Goal: Task Accomplishment & Management: Complete application form

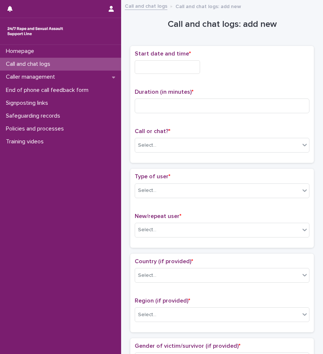
click at [69, 63] on div "Call and chat logs" at bounding box center [60, 64] width 121 height 13
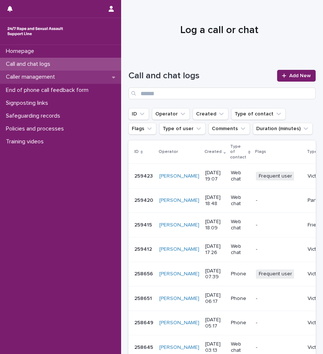
click at [114, 79] on icon at bounding box center [113, 77] width 3 height 5
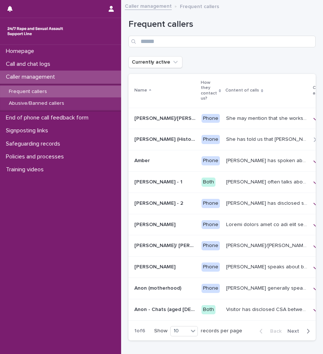
click at [66, 92] on div "Frequent callers" at bounding box center [60, 92] width 121 height 12
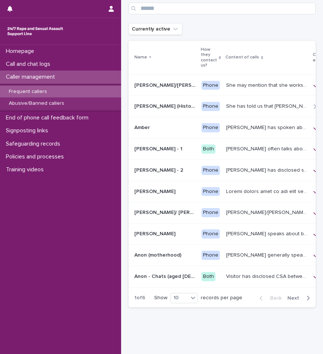
scroll to position [34, 0]
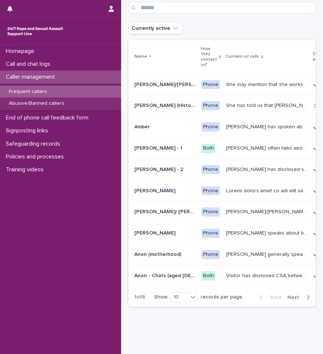
click at [305, 301] on button "Next" at bounding box center [300, 297] width 31 height 7
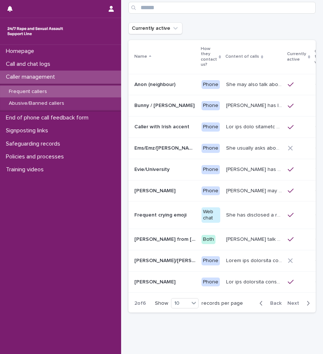
scroll to position [37, 0]
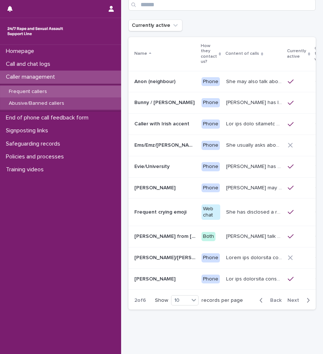
click at [58, 103] on p "Abusive/Banned callers" at bounding box center [36, 103] width 67 height 6
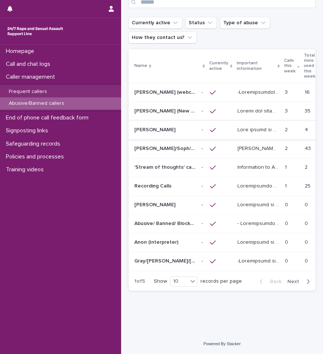
scroll to position [45, 0]
click at [199, 200] on td "- -" at bounding box center [203, 205] width 8 height 19
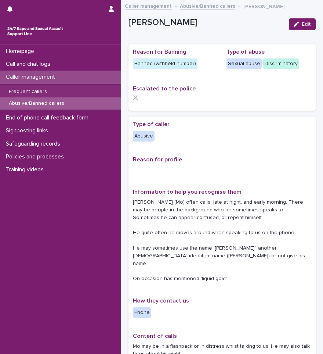
click at [55, 106] on p "Abusive/Banned callers" at bounding box center [36, 103] width 67 height 6
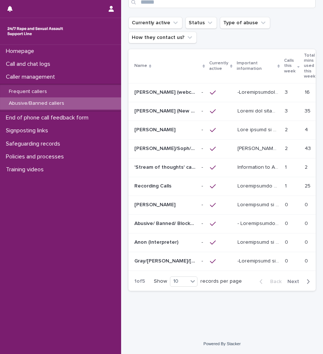
click at [294, 282] on span "Next" at bounding box center [296, 281] width 16 height 5
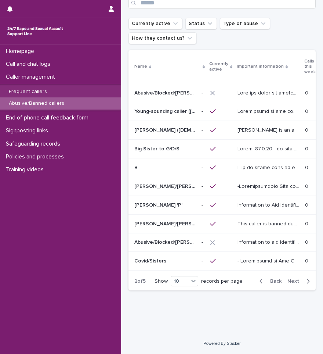
click at [267, 284] on span "Back" at bounding box center [274, 281] width 16 height 5
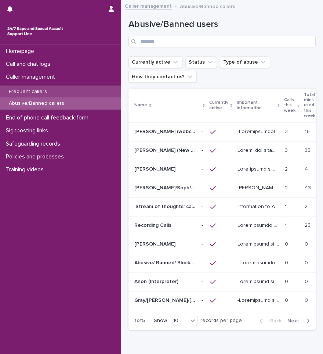
click at [66, 91] on div "Frequent callers" at bounding box center [60, 92] width 121 height 12
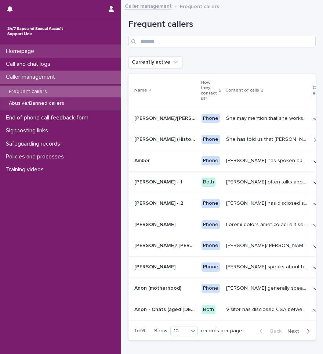
click at [35, 54] on p "Homepage" at bounding box center [21, 51] width 37 height 7
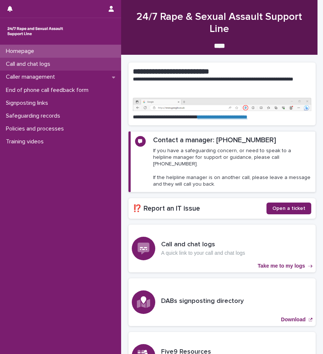
click at [36, 62] on p "Call and chat logs" at bounding box center [29, 64] width 53 height 7
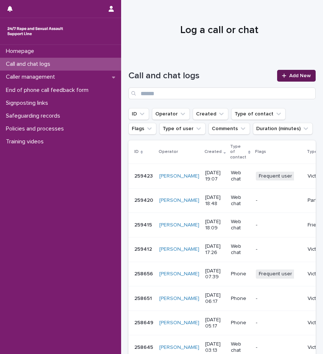
click at [290, 78] on span "Add New" at bounding box center [301, 75] width 22 height 5
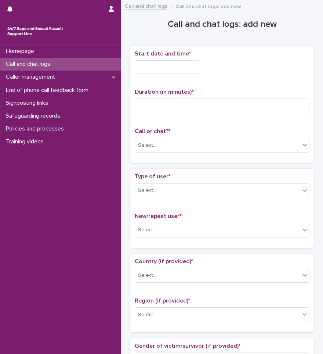
click at [167, 71] on input "text" at bounding box center [167, 67] width 65 height 14
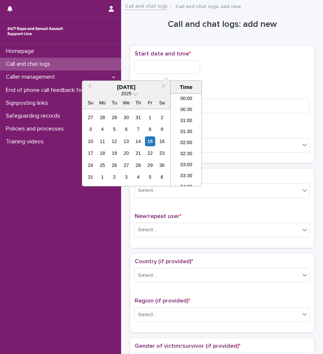
scroll to position [412, 0]
click at [182, 138] on li "20:30" at bounding box center [186, 139] width 31 height 11
click at [183, 68] on input "**********" at bounding box center [167, 67] width 65 height 14
type input "**********"
click at [230, 113] on div "Duration (in minutes) *" at bounding box center [222, 104] width 175 height 31
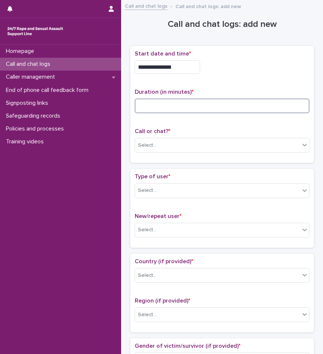
click at [229, 100] on input at bounding box center [222, 105] width 175 height 15
type input "*"
click at [218, 146] on div "Select..." at bounding box center [217, 145] width 165 height 12
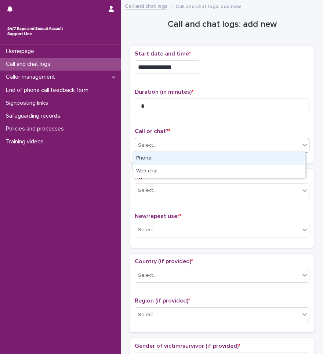
click at [196, 161] on div "Phone" at bounding box center [219, 158] width 172 height 13
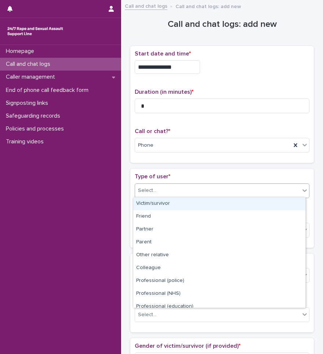
click at [190, 184] on div "Select..." at bounding box center [217, 190] width 165 height 12
drag, startPoint x: 170, startPoint y: 211, endPoint x: 172, endPoint y: 202, distance: 8.2
click at [172, 202] on div "Victim/survivor" at bounding box center [219, 203] width 172 height 13
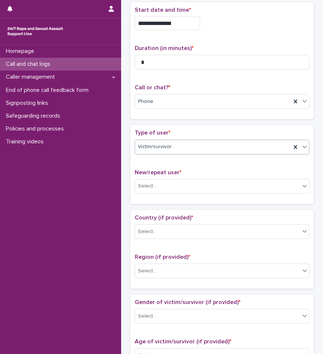
scroll to position [73, 0]
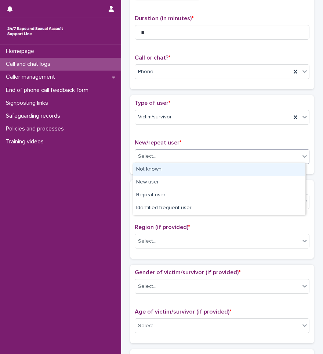
click at [192, 152] on div "Select..." at bounding box center [217, 156] width 165 height 12
click at [162, 172] on div "Not known" at bounding box center [219, 169] width 172 height 13
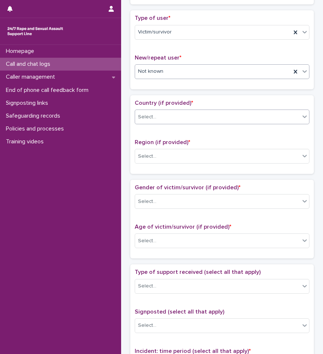
scroll to position [147, 0]
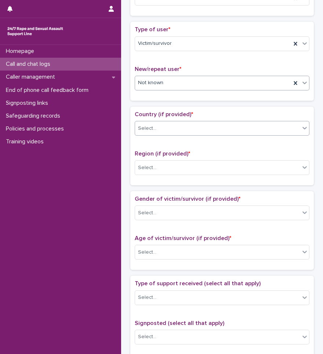
click at [179, 123] on div "Select..." at bounding box center [217, 128] width 165 height 12
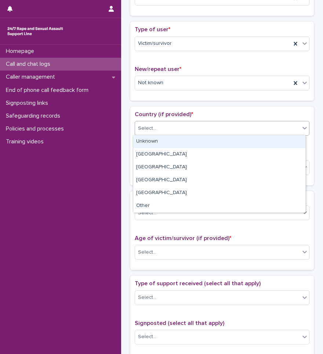
click at [168, 141] on div "Unknown" at bounding box center [219, 141] width 172 height 13
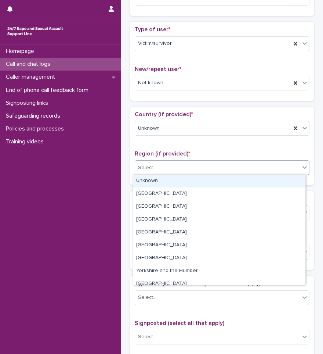
click at [170, 162] on div "Select..." at bounding box center [217, 168] width 165 height 12
click at [159, 182] on div "Unknown" at bounding box center [219, 181] width 172 height 13
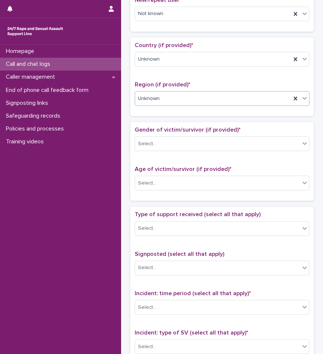
scroll to position [257, 0]
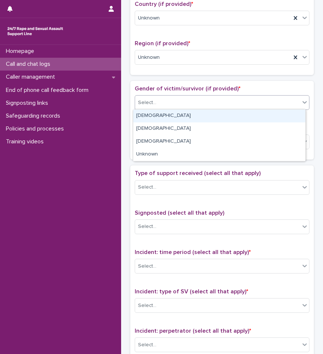
click at [163, 98] on div "Select..." at bounding box center [217, 103] width 165 height 12
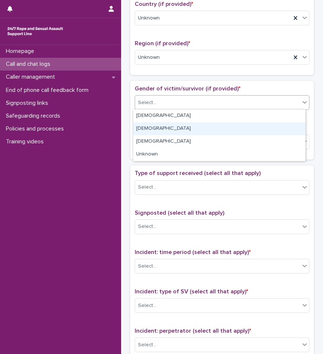
click at [153, 130] on div "Male" at bounding box center [219, 128] width 172 height 13
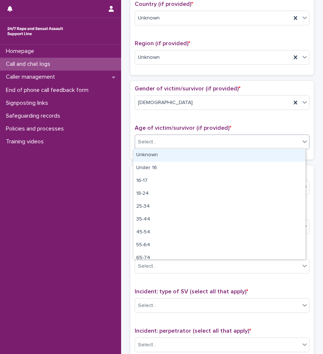
click at [167, 145] on div "Select..." at bounding box center [217, 142] width 165 height 12
click at [174, 156] on div "Unknown" at bounding box center [219, 155] width 172 height 13
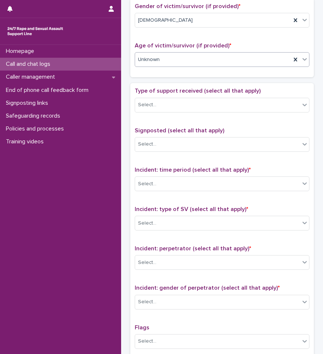
scroll to position [367, 0]
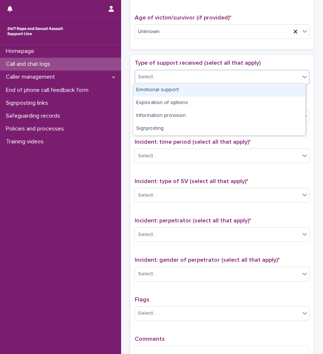
click at [175, 74] on div "Select..." at bounding box center [217, 77] width 165 height 12
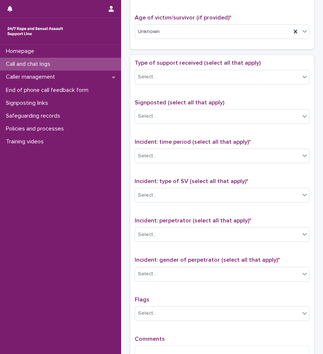
click at [174, 62] on span "Type of support received (select all that apply)" at bounding box center [198, 63] width 126 height 6
click at [170, 116] on div "Select..." at bounding box center [217, 116] width 165 height 12
click at [173, 105] on div "Signposted (select all that apply) Select..." at bounding box center [222, 114] width 175 height 31
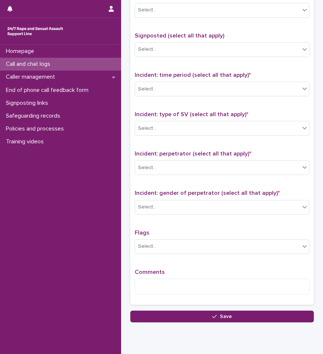
scroll to position [441, 0]
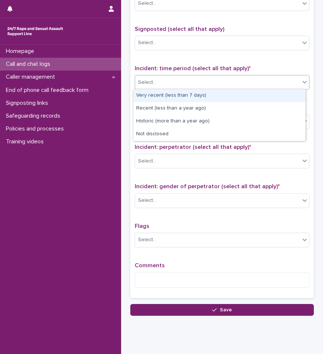
click at [176, 86] on div "Select..." at bounding box center [217, 82] width 165 height 12
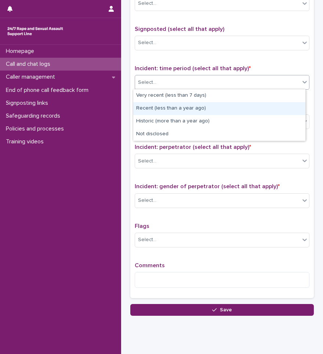
click at [168, 108] on div "Recent (less than a year ago)" at bounding box center [219, 108] width 172 height 13
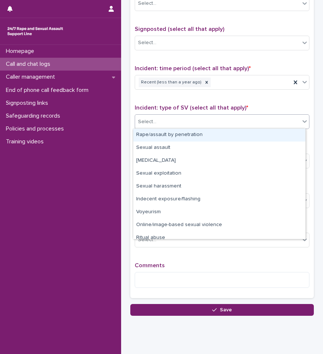
click at [171, 118] on div "Select..." at bounding box center [217, 122] width 165 height 12
click at [167, 137] on div "Rape/assault by penetration" at bounding box center [219, 135] width 172 height 13
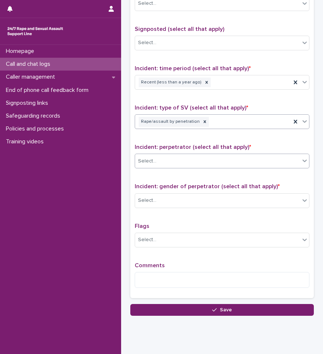
click at [185, 164] on div "Select..." at bounding box center [217, 161] width 165 height 12
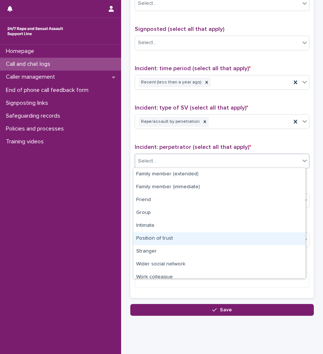
scroll to position [31, 0]
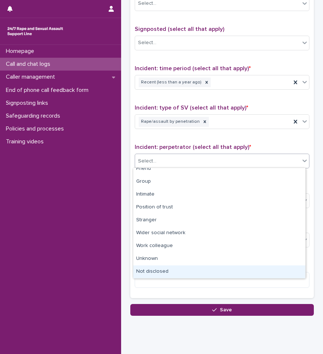
click at [153, 270] on div "Not disclosed" at bounding box center [219, 271] width 172 height 13
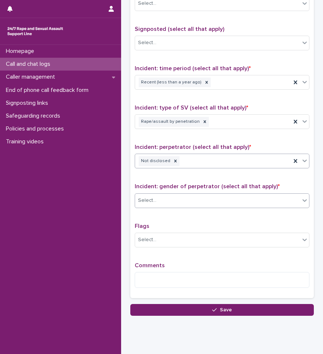
click at [157, 205] on div "Select..." at bounding box center [217, 200] width 165 height 12
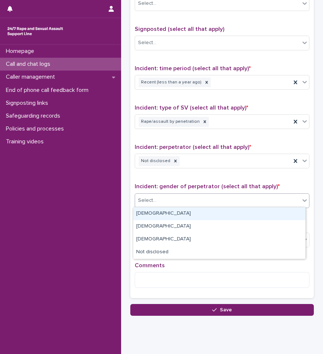
click at [157, 208] on div "Male" at bounding box center [219, 213] width 172 height 13
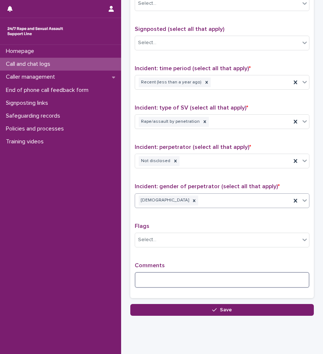
click at [152, 274] on textarea at bounding box center [222, 280] width 175 height 16
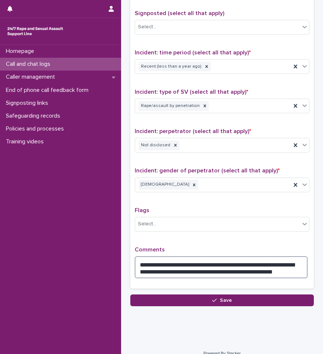
scroll to position [466, 0]
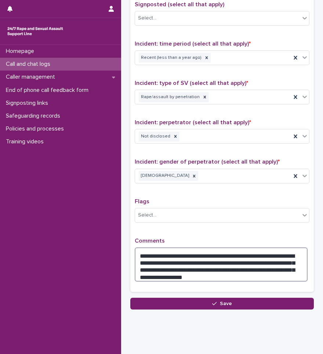
click at [257, 266] on textarea "**********" at bounding box center [221, 264] width 173 height 34
click at [239, 267] on textarea "**********" at bounding box center [221, 264] width 173 height 34
click at [206, 277] on textarea "**********" at bounding box center [221, 264] width 173 height 34
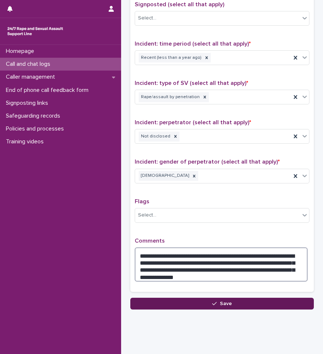
type textarea "**********"
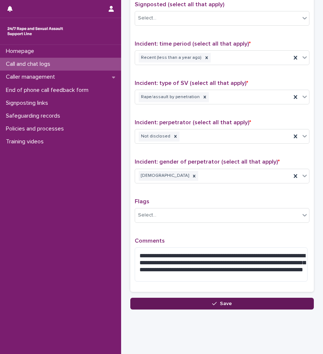
click at [222, 302] on span "Save" at bounding box center [226, 303] width 12 height 5
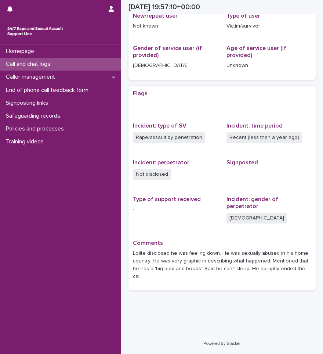
scroll to position [132, 0]
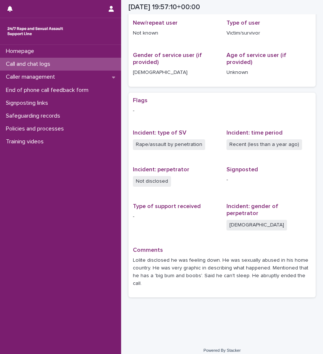
click at [62, 62] on div "Call and chat logs" at bounding box center [60, 64] width 121 height 13
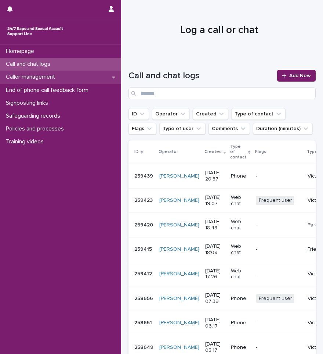
click at [71, 77] on div "Caller management" at bounding box center [60, 77] width 121 height 13
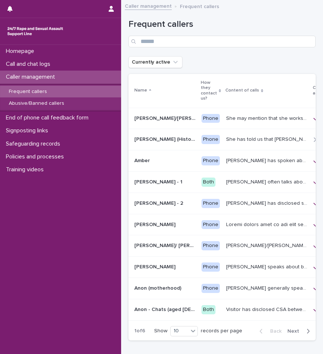
click at [55, 89] on div "Frequent callers" at bounding box center [60, 92] width 121 height 12
click at [168, 41] on input "Search" at bounding box center [222, 42] width 187 height 12
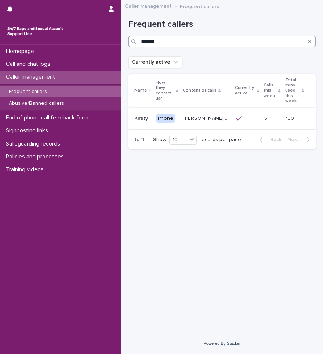
type input "******"
click at [225, 115] on p "Kirsty often talks about experiencing sexual violence by a family friend six ye…" at bounding box center [208, 118] width 48 height 8
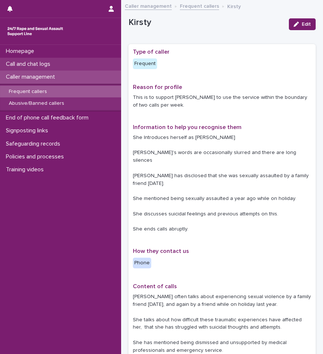
click at [45, 65] on p "Call and chat logs" at bounding box center [29, 64] width 53 height 7
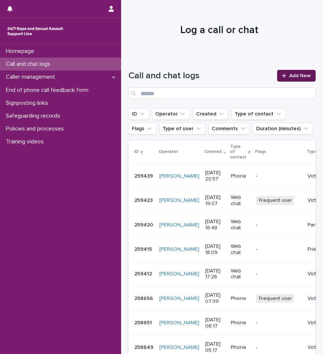
click at [283, 76] on div at bounding box center [285, 75] width 7 height 5
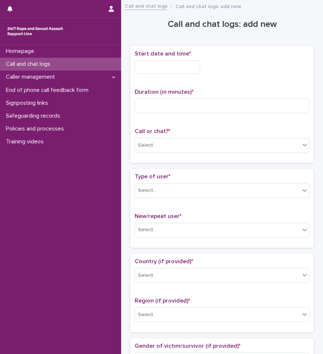
click at [144, 66] on input "text" at bounding box center [167, 67] width 65 height 14
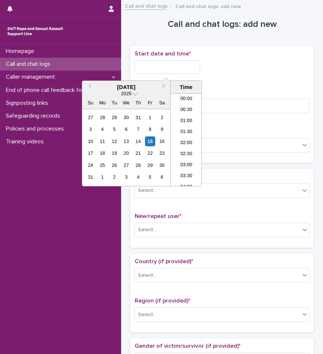
scroll to position [434, 0]
click at [180, 126] on li "21:00" at bounding box center [186, 128] width 31 height 11
type input "**********"
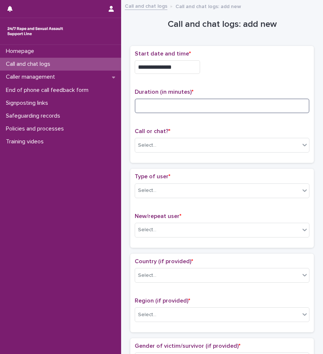
click at [170, 105] on input at bounding box center [222, 105] width 175 height 15
type input "**"
click at [155, 147] on div "Select..." at bounding box center [217, 145] width 165 height 12
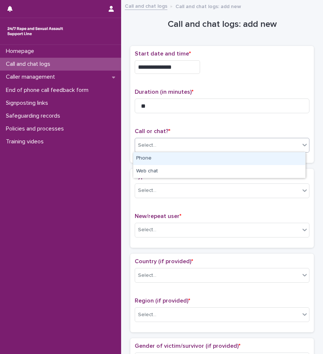
click at [159, 158] on div "Phone" at bounding box center [219, 158] width 172 height 13
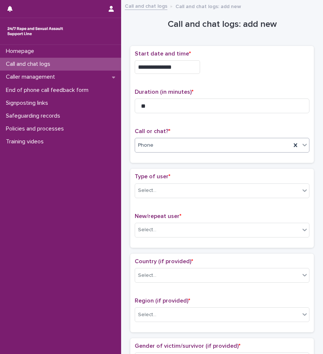
scroll to position [73, 0]
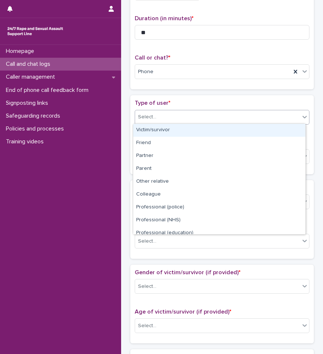
click at [165, 115] on div "Select..." at bounding box center [217, 117] width 165 height 12
click at [163, 128] on div "Victim/survivor" at bounding box center [219, 130] width 172 height 13
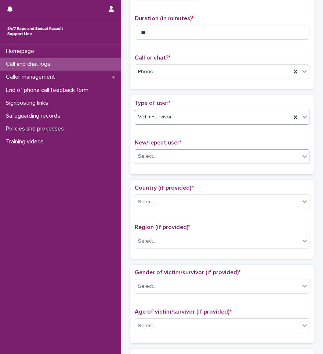
click at [160, 151] on div "Select..." at bounding box center [217, 156] width 165 height 12
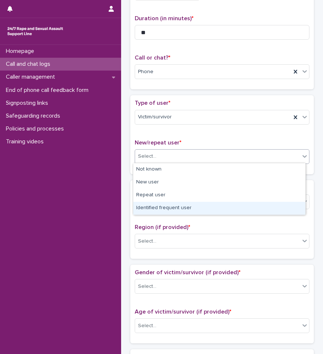
click at [156, 205] on div "Identified frequent user" at bounding box center [219, 208] width 172 height 13
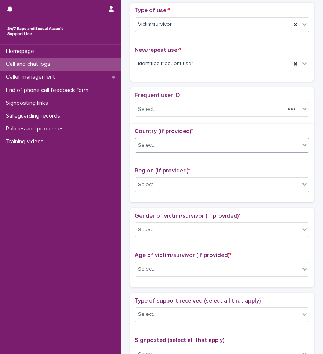
scroll to position [169, 0]
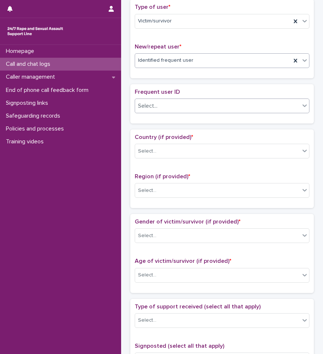
click at [164, 106] on div "Select..." at bounding box center [217, 106] width 165 height 12
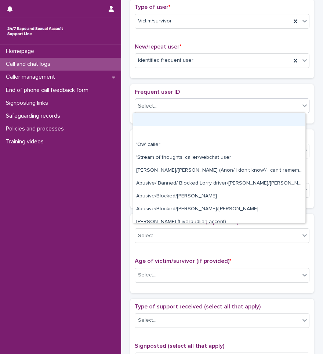
click at [161, 105] on div "Select..." at bounding box center [217, 106] width 165 height 12
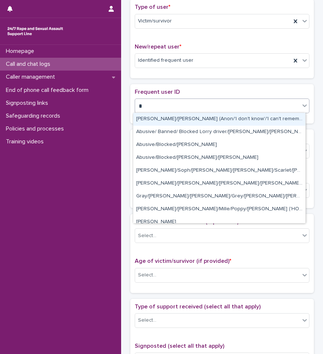
type input "**"
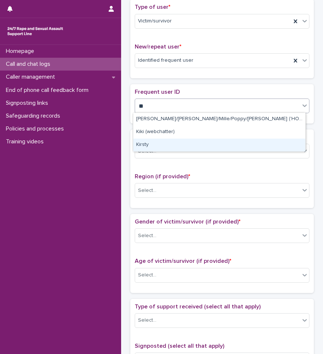
click at [153, 141] on div "Kirsty" at bounding box center [219, 145] width 172 height 13
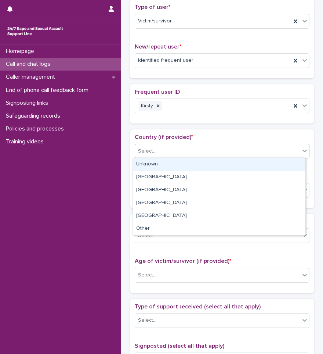
click at [164, 154] on div "Select..." at bounding box center [217, 151] width 165 height 12
click at [155, 165] on div "Unknown" at bounding box center [219, 164] width 172 height 13
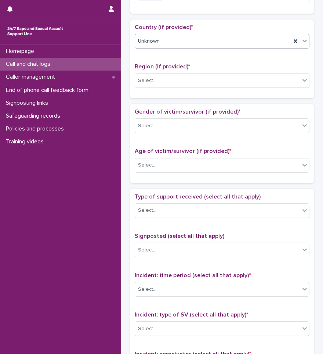
scroll to position [280, 0]
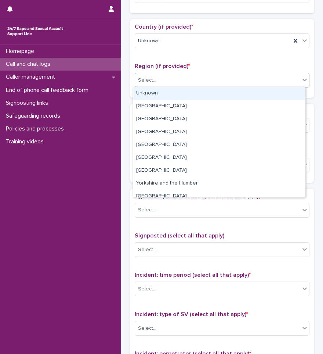
click at [159, 85] on div "Select..." at bounding box center [217, 80] width 165 height 12
click at [159, 90] on div "Unknown" at bounding box center [219, 93] width 172 height 13
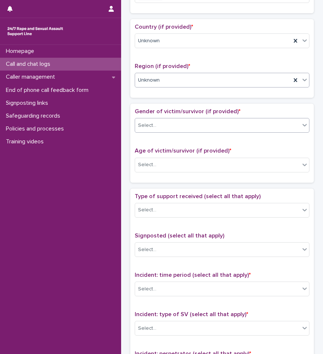
click at [153, 127] on div "Select..." at bounding box center [147, 126] width 18 height 8
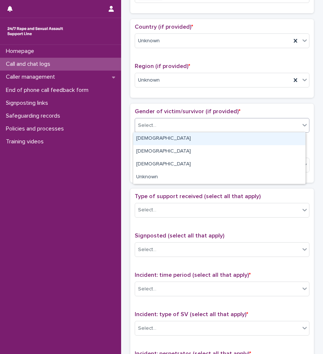
click at [151, 136] on div "Female" at bounding box center [219, 138] width 172 height 13
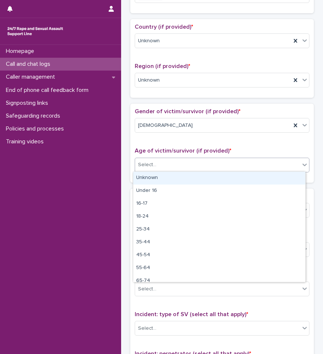
click at [152, 167] on div "Select..." at bounding box center [147, 165] width 18 height 8
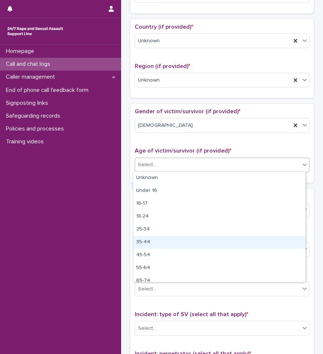
click at [143, 244] on div "35-44" at bounding box center [219, 242] width 172 height 13
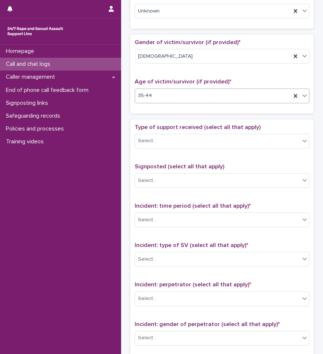
scroll to position [353, 0]
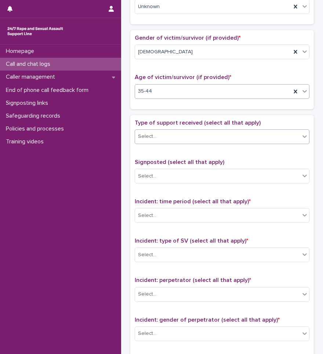
click at [162, 136] on div "Select..." at bounding box center [217, 136] width 165 height 12
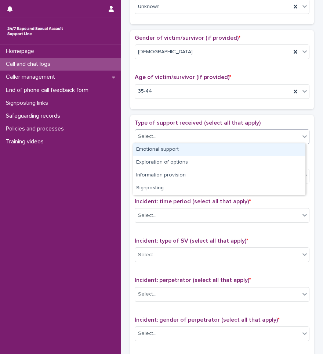
click at [157, 151] on div "Emotional support" at bounding box center [219, 149] width 172 height 13
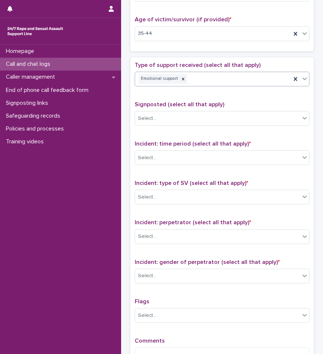
scroll to position [427, 0]
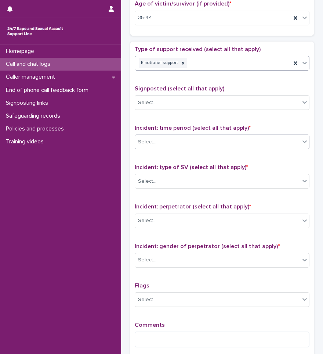
click at [165, 137] on div "Select..." at bounding box center [217, 142] width 165 height 12
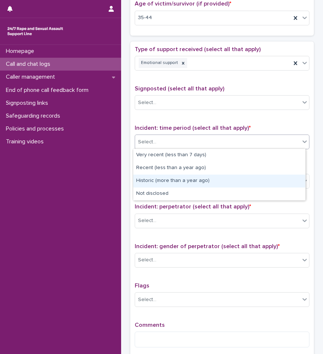
click at [154, 181] on div "Historic (more than a year ago)" at bounding box center [219, 181] width 172 height 13
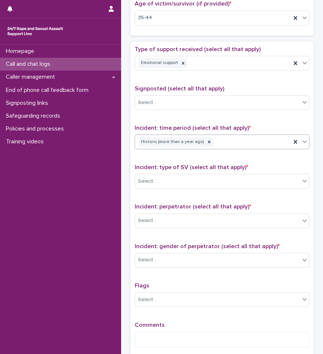
scroll to position [500, 0]
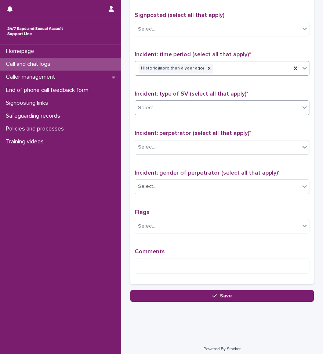
click at [163, 107] on div "Select..." at bounding box center [217, 108] width 165 height 12
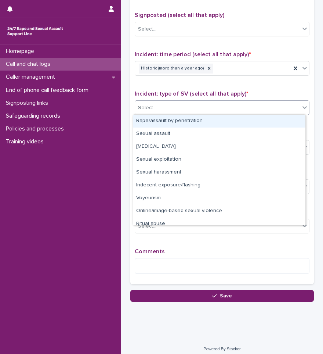
click at [159, 121] on div "Rape/assault by penetration" at bounding box center [219, 121] width 172 height 13
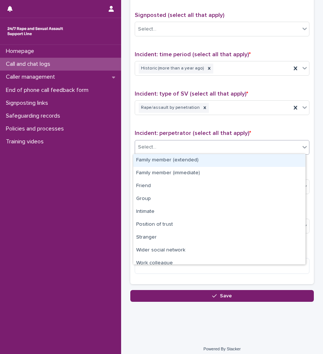
click at [157, 144] on div "Select..." at bounding box center [217, 147] width 165 height 12
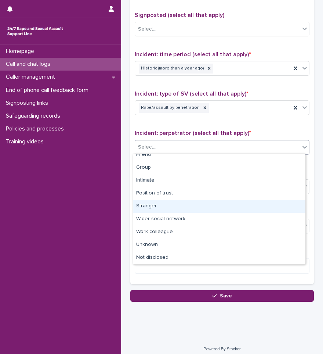
scroll to position [0, 0]
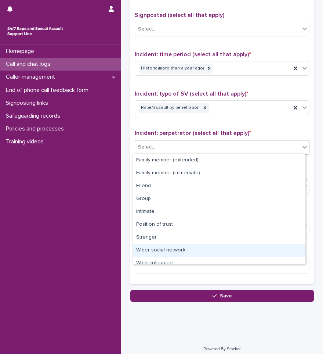
click at [163, 252] on div "Wider social network" at bounding box center [219, 250] width 172 height 13
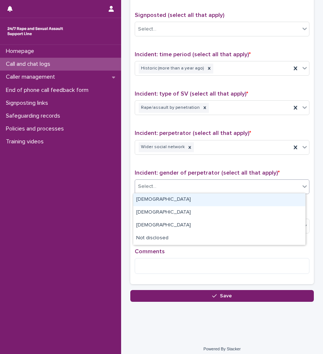
click at [162, 186] on div "Select..." at bounding box center [217, 186] width 165 height 12
click at [154, 199] on div "Male" at bounding box center [219, 199] width 172 height 13
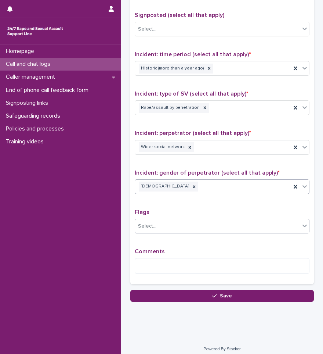
click at [165, 229] on div "Select..." at bounding box center [217, 226] width 165 height 12
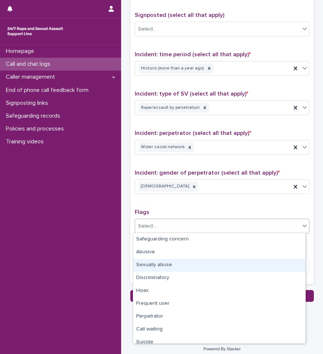
scroll to position [44, 0]
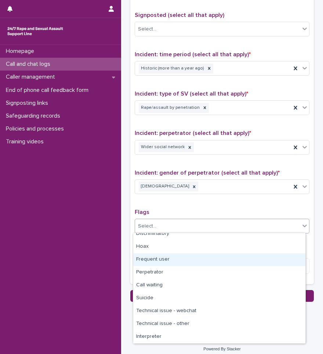
click at [152, 261] on div "Frequent user" at bounding box center [219, 259] width 172 height 13
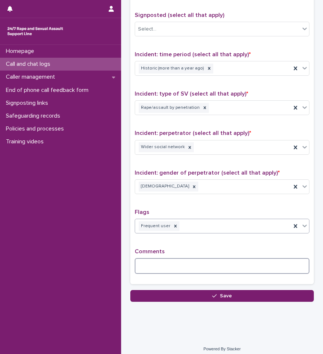
click at [154, 262] on textarea at bounding box center [222, 266] width 175 height 16
click at [287, 266] on textarea "**********" at bounding box center [221, 266] width 173 height 16
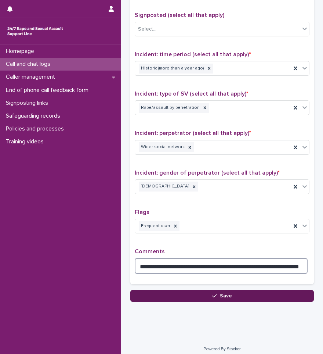
type textarea "**********"
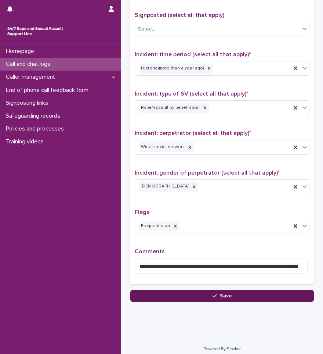
click at [235, 295] on button "Save" at bounding box center [222, 296] width 184 height 12
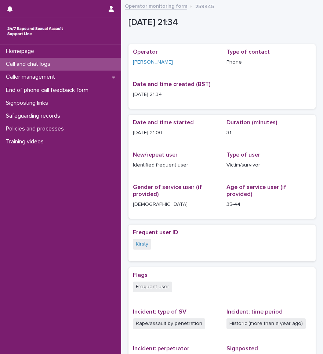
click at [33, 63] on p "Call and chat logs" at bounding box center [29, 64] width 53 height 7
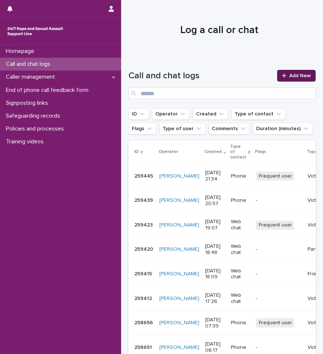
click at [287, 79] on link "Add New" at bounding box center [296, 76] width 39 height 12
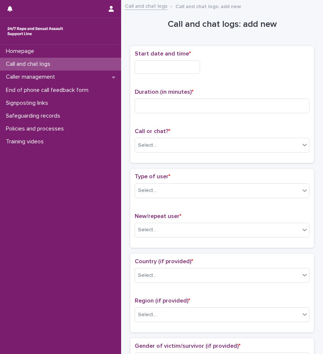
click at [157, 60] on input "text" at bounding box center [167, 67] width 65 height 14
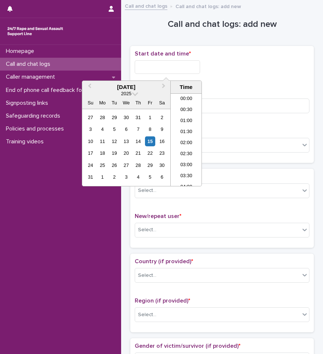
scroll to position [434, 0]
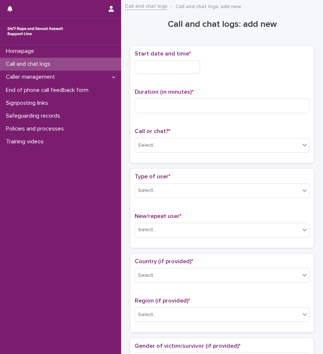
click at [267, 85] on div "Start date and time * Duration (in minutes) * Call or chat? * Select..." at bounding box center [222, 104] width 175 height 108
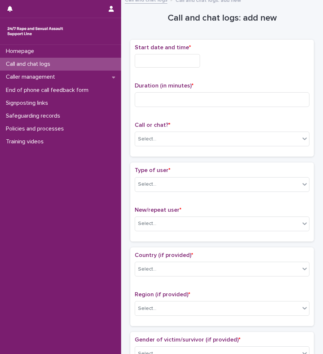
scroll to position [0, 0]
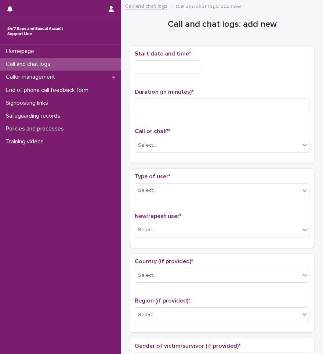
click at [40, 66] on p "Call and chat logs" at bounding box center [29, 64] width 53 height 7
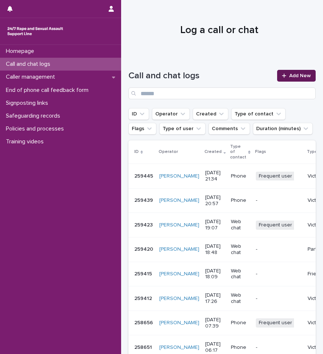
click at [297, 70] on link "Add New" at bounding box center [296, 76] width 39 height 12
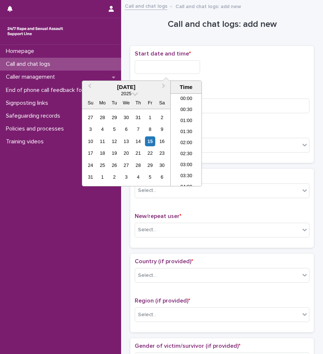
click at [167, 69] on input "text" at bounding box center [167, 67] width 65 height 14
click at [181, 148] on li "22:00" at bounding box center [186, 147] width 31 height 11
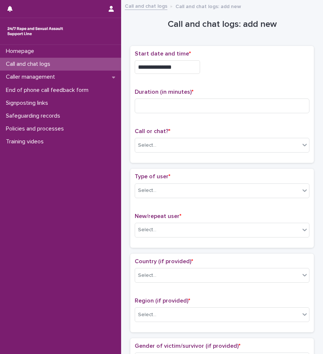
click at [183, 69] on input "**********" at bounding box center [167, 67] width 65 height 14
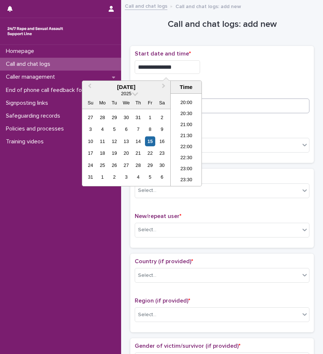
type input "**********"
click at [208, 104] on input at bounding box center [222, 105] width 175 height 15
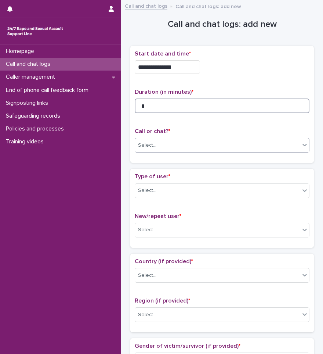
type input "*"
click at [190, 148] on div "Select..." at bounding box center [217, 145] width 165 height 12
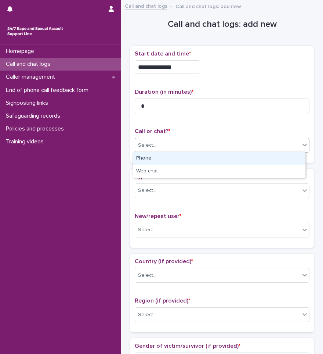
click at [180, 158] on div "Phone" at bounding box center [219, 158] width 172 height 13
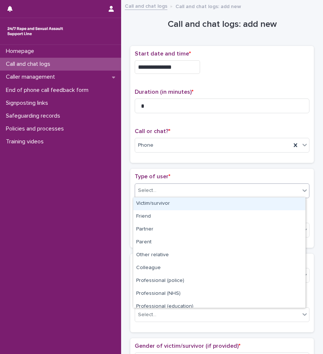
click at [180, 190] on div "Select..." at bounding box center [217, 190] width 165 height 12
click at [168, 207] on div "Victim/survivor" at bounding box center [219, 203] width 172 height 13
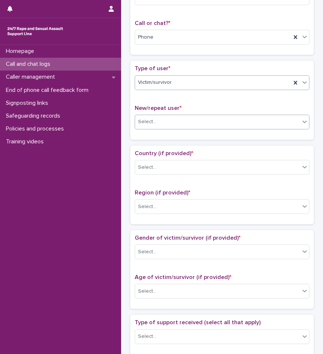
scroll to position [110, 0]
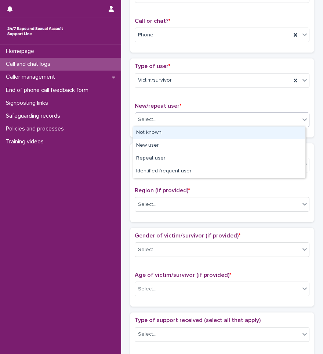
click at [179, 119] on div "Select..." at bounding box center [217, 120] width 165 height 12
click at [170, 134] on div "Not known" at bounding box center [219, 132] width 172 height 13
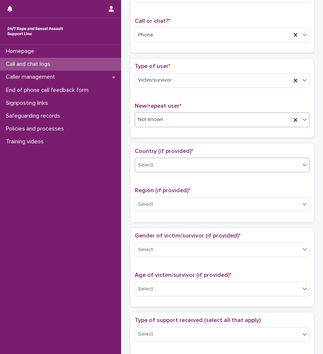
click at [175, 171] on div "Select..." at bounding box center [222, 165] width 175 height 15
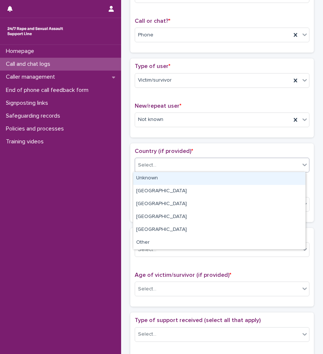
click at [145, 175] on div "Unknown" at bounding box center [219, 178] width 172 height 13
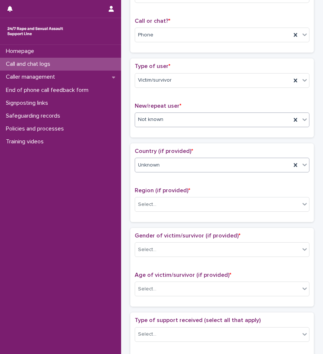
click at [178, 121] on div "Not known" at bounding box center [213, 120] width 156 height 12
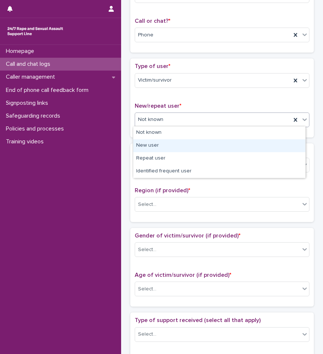
click at [163, 145] on div "New user" at bounding box center [219, 145] width 172 height 13
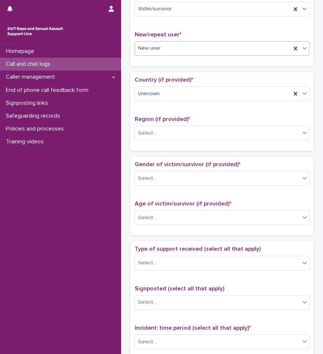
scroll to position [184, 0]
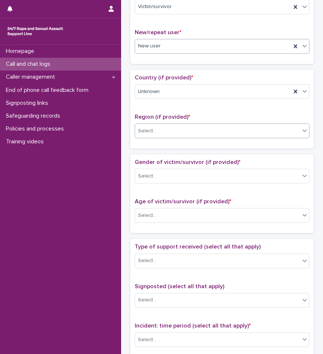
click at [182, 132] on div "Select..." at bounding box center [217, 131] width 165 height 12
click at [166, 132] on div "Select..." at bounding box center [217, 131] width 165 height 12
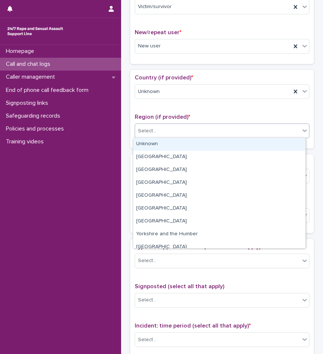
click at [154, 148] on div "Unknown" at bounding box center [219, 144] width 172 height 13
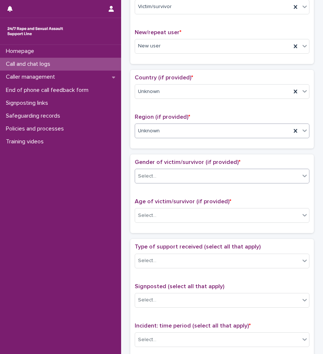
click at [169, 175] on div "Select..." at bounding box center [217, 176] width 165 height 12
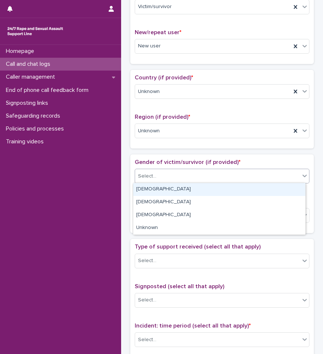
click at [169, 186] on div "Female" at bounding box center [219, 189] width 172 height 13
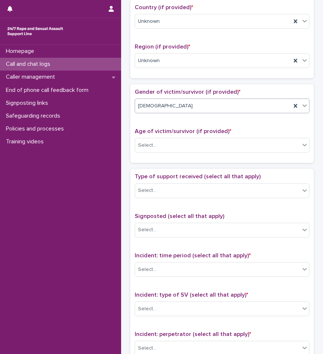
scroll to position [257, 0]
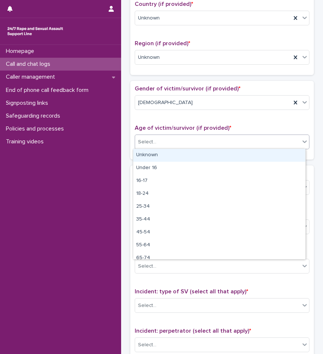
click at [167, 143] on div "Select..." at bounding box center [217, 142] width 165 height 12
click at [157, 158] on div "Unknown" at bounding box center [219, 155] width 172 height 13
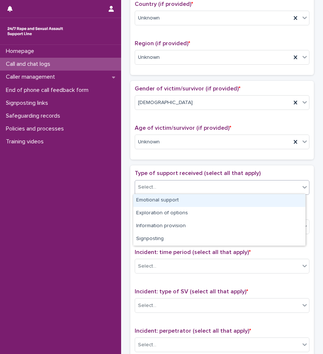
click at [171, 183] on div "Select..." at bounding box center [217, 187] width 165 height 12
click at [168, 168] on div "Type of support received (select all that apply) option Emotional support focus…" at bounding box center [222, 323] width 184 height 316
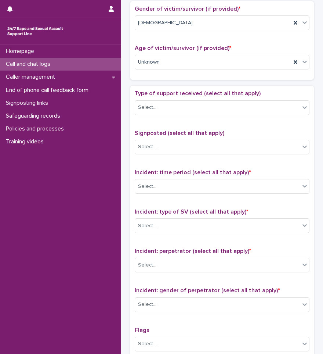
scroll to position [367, 0]
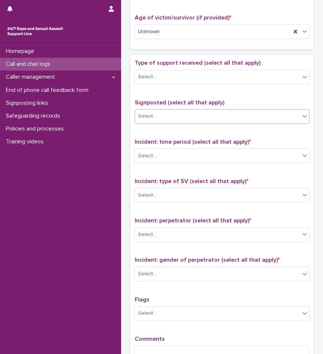
click at [175, 112] on div "Select..." at bounding box center [217, 116] width 165 height 12
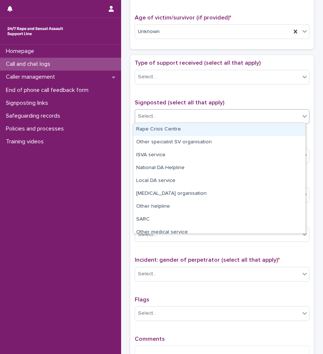
click at [175, 104] on span "Signposted (select all that apply)" at bounding box center [180, 103] width 90 height 6
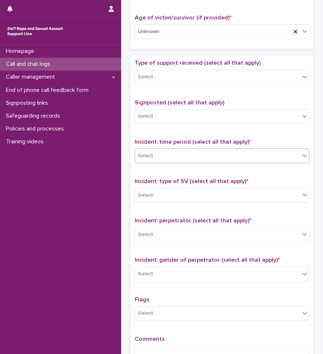
click at [176, 160] on div "Select..." at bounding box center [217, 156] width 165 height 12
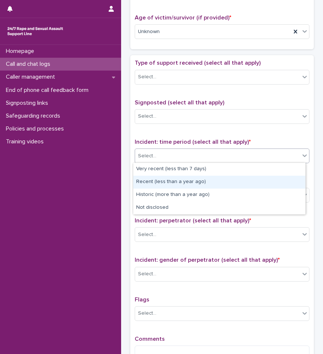
drag, startPoint x: 168, startPoint y: 175, endPoint x: 167, endPoint y: 181, distance: 6.1
click at [167, 181] on div "Recent (less than a year ago)" at bounding box center [219, 182] width 172 height 13
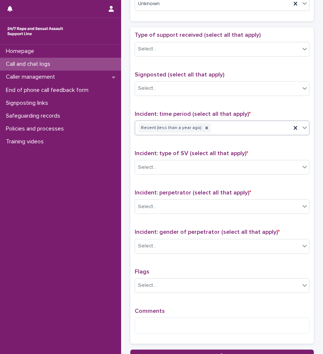
scroll to position [441, 0]
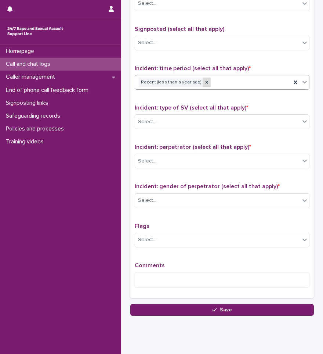
click at [204, 80] on icon at bounding box center [206, 82] width 5 height 5
click at [214, 83] on div "Recent (less than a year ago)" at bounding box center [213, 82] width 156 height 13
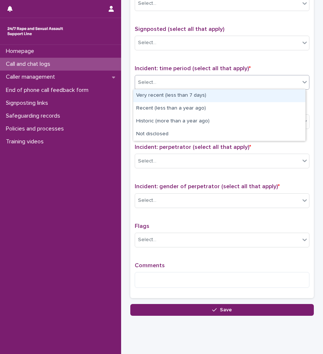
click at [192, 97] on div "Very recent (less than 7 days)" at bounding box center [219, 95] width 172 height 13
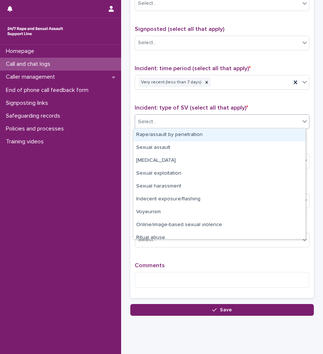
click at [190, 123] on div "Select..." at bounding box center [217, 122] width 165 height 12
click at [196, 100] on div "Type of support received (select all that apply) Select... Signposted (select a…" at bounding box center [222, 140] width 175 height 308
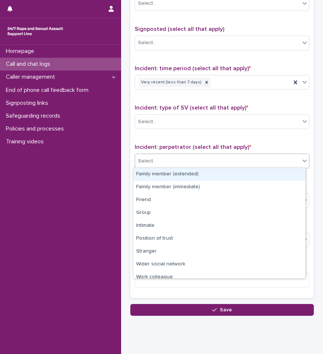
click at [191, 166] on div "Select..." at bounding box center [217, 161] width 165 height 12
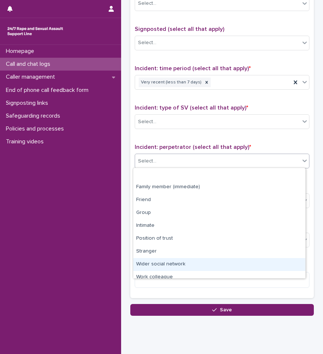
scroll to position [31, 0]
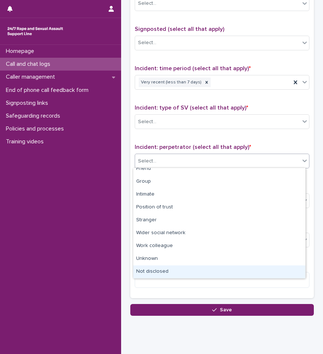
click at [177, 267] on div "Not disclosed" at bounding box center [219, 271] width 172 height 13
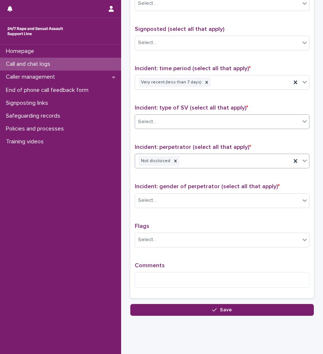
click at [204, 124] on div "Select..." at bounding box center [217, 122] width 165 height 12
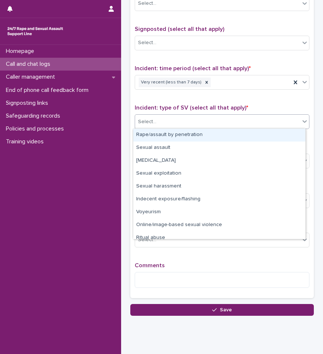
click at [191, 137] on div "Rape/assault by penetration" at bounding box center [219, 135] width 172 height 13
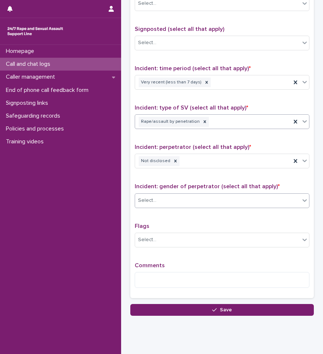
scroll to position [459, 0]
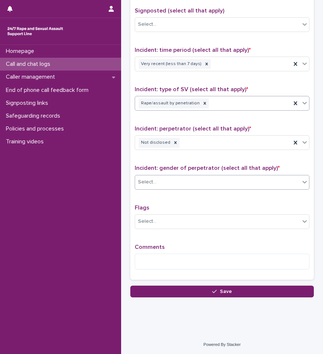
click at [212, 176] on div "Select..." at bounding box center [217, 182] width 165 height 12
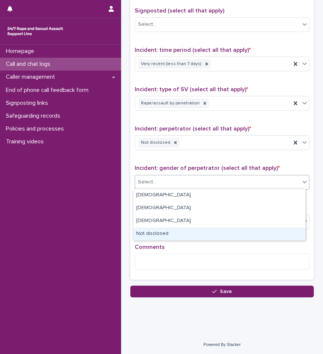
click at [164, 229] on div "Not disclosed" at bounding box center [219, 233] width 172 height 13
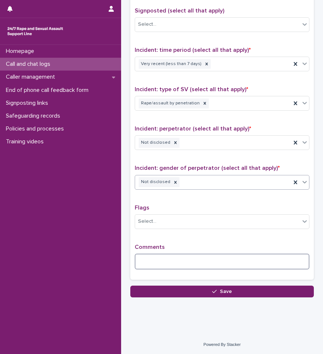
click at [166, 262] on textarea at bounding box center [222, 262] width 175 height 16
click at [172, 186] on div at bounding box center [176, 182] width 8 height 10
click at [194, 184] on div "Select..." at bounding box center [217, 182] width 165 height 12
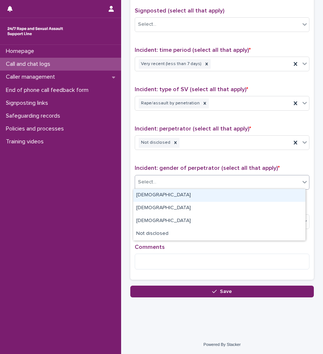
click at [168, 197] on div "Male" at bounding box center [219, 195] width 172 height 13
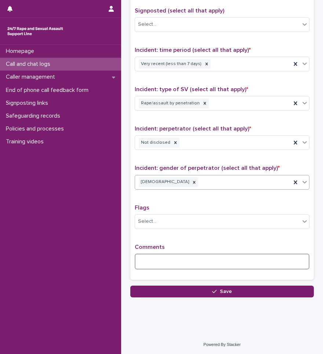
click at [161, 260] on textarea at bounding box center [222, 262] width 175 height 16
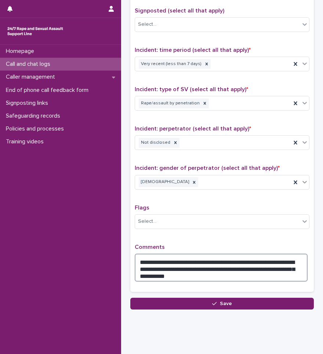
type textarea "**********"
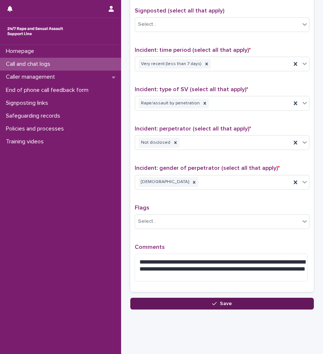
click at [220, 301] on span "Save" at bounding box center [226, 303] width 12 height 5
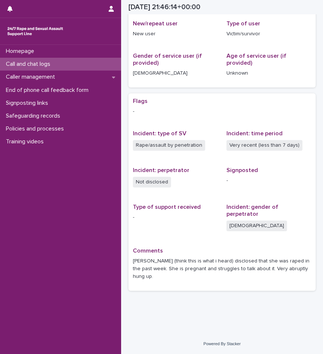
scroll to position [116, 0]
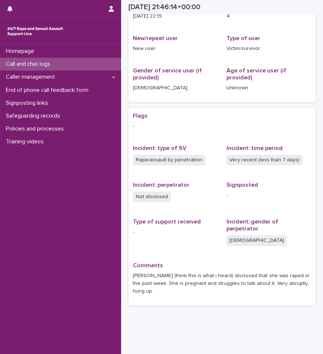
click at [49, 61] on p "Call and chat logs" at bounding box center [29, 64] width 53 height 7
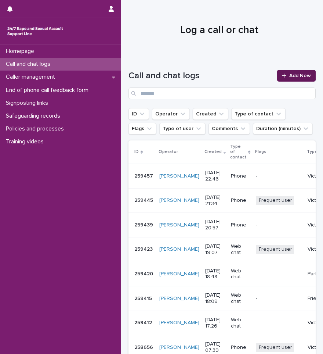
click at [299, 76] on span "Add New" at bounding box center [301, 75] width 22 height 5
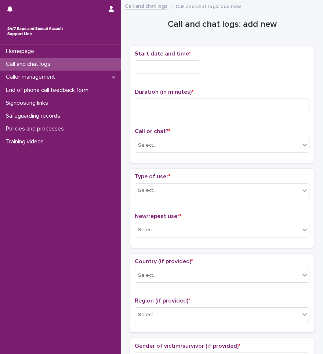
click at [176, 63] on input "text" at bounding box center [167, 67] width 65 height 14
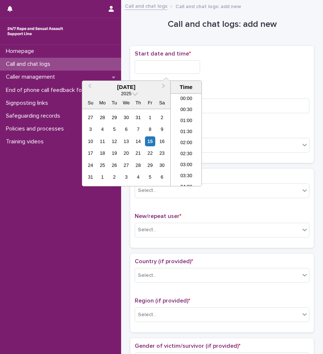
scroll to position [437, 0]
click at [187, 158] on li "22:30" at bounding box center [186, 158] width 31 height 11
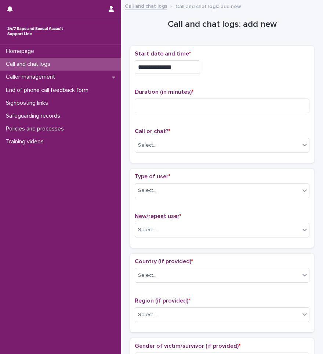
click at [180, 70] on input "**********" at bounding box center [167, 67] width 65 height 14
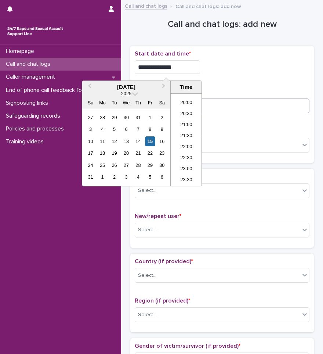
type input "**********"
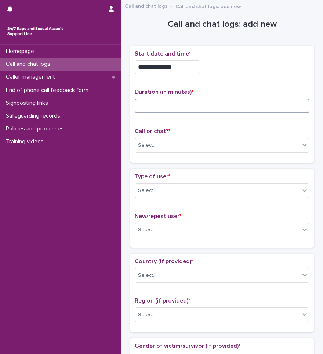
click at [231, 101] on input at bounding box center [222, 105] width 175 height 15
type input "**"
click at [205, 150] on div "Select..." at bounding box center [217, 145] width 165 height 12
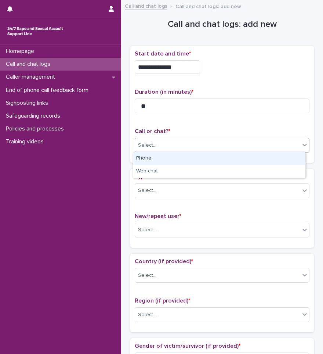
click at [185, 164] on div "Phone" at bounding box center [219, 158] width 172 height 13
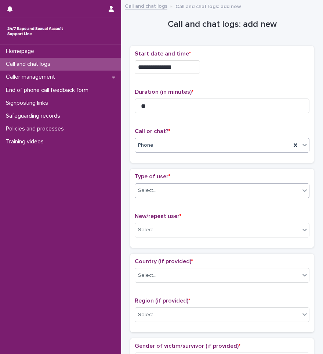
click at [183, 189] on div "Select..." at bounding box center [217, 190] width 165 height 12
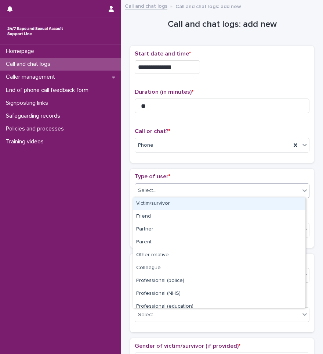
click at [174, 202] on div "Victim/survivor" at bounding box center [219, 203] width 172 height 13
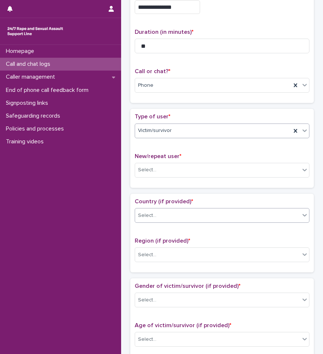
scroll to position [110, 0]
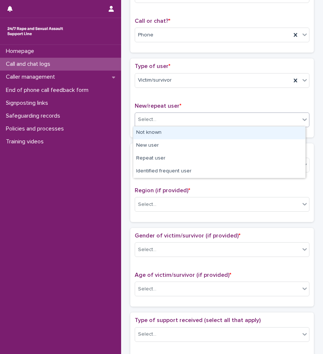
click at [188, 121] on div "Select..." at bounding box center [217, 120] width 165 height 12
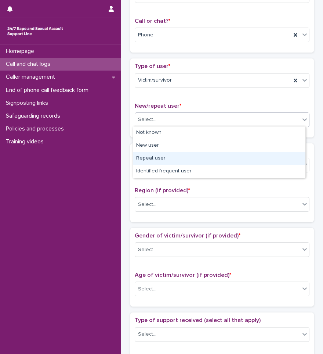
click at [168, 162] on div "Repeat user" at bounding box center [219, 158] width 172 height 13
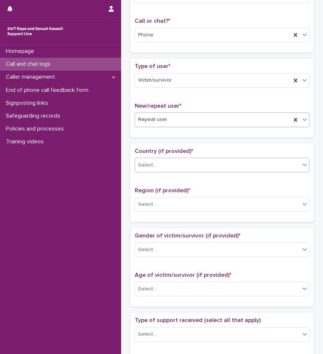
click at [193, 166] on div "Select..." at bounding box center [217, 165] width 165 height 12
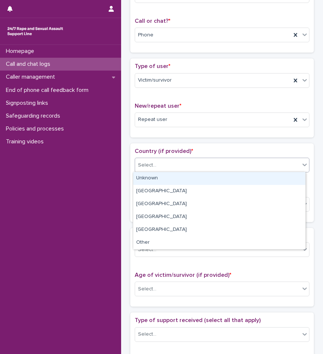
click at [180, 179] on div "Unknown" at bounding box center [219, 178] width 172 height 13
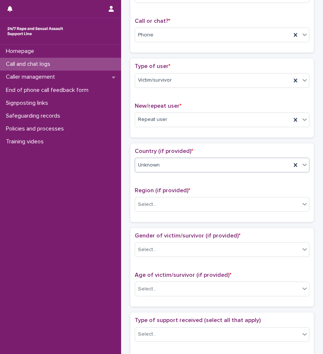
click at [171, 211] on div "Region (if provided) * Select..." at bounding box center [222, 202] width 175 height 31
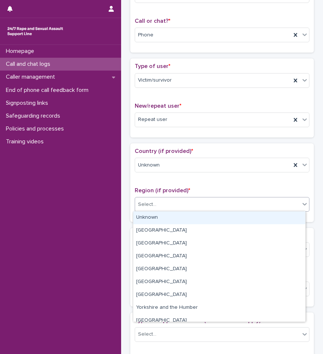
click at [177, 204] on div "Select..." at bounding box center [217, 204] width 165 height 12
click at [155, 214] on div "Unknown" at bounding box center [219, 217] width 172 height 13
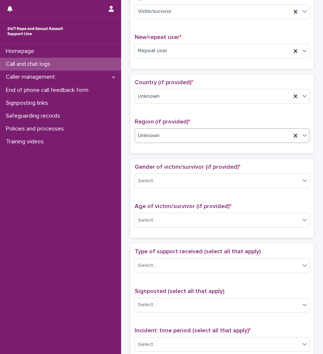
scroll to position [184, 0]
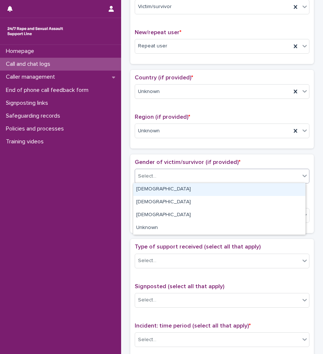
click at [291, 173] on div "Select..." at bounding box center [217, 176] width 165 height 12
click at [201, 191] on div "Female" at bounding box center [219, 189] width 172 height 13
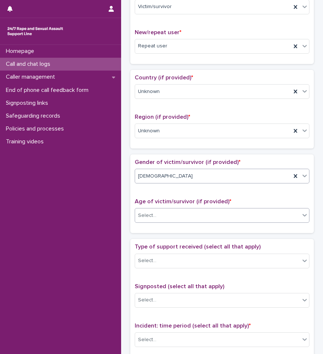
click at [195, 211] on div "Select..." at bounding box center [217, 215] width 165 height 12
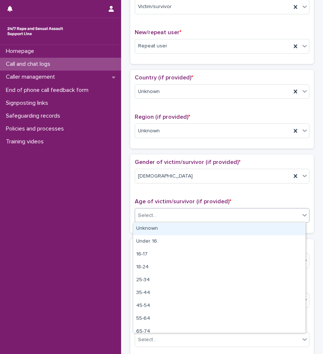
click at [176, 226] on div "Unknown" at bounding box center [219, 228] width 172 height 13
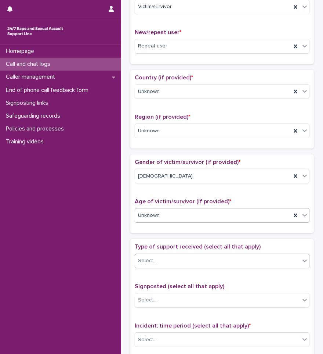
click at [173, 263] on div "Select..." at bounding box center [217, 261] width 165 height 12
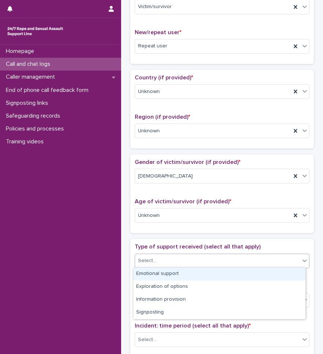
click at [167, 274] on div "Emotional support" at bounding box center [219, 274] width 172 height 13
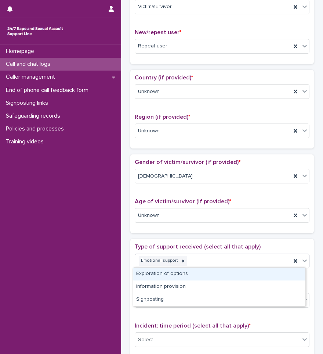
click at [209, 259] on div "Emotional support" at bounding box center [213, 260] width 156 height 13
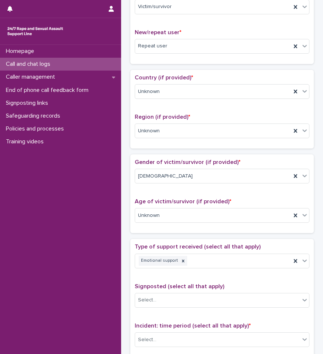
click at [223, 232] on div "Gender of victim/survivor (if provided) * Female Age of victim/survivor (if pro…" at bounding box center [222, 193] width 184 height 79
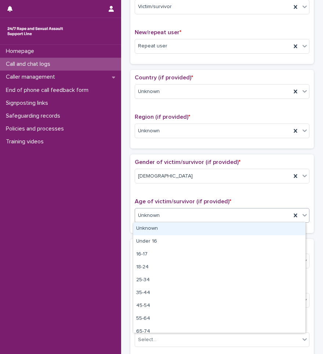
click at [210, 216] on div "Unknown" at bounding box center [213, 215] width 156 height 12
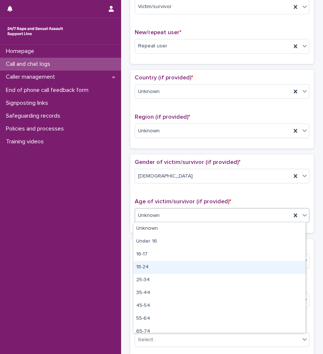
click at [158, 270] on div "18-24" at bounding box center [219, 267] width 172 height 13
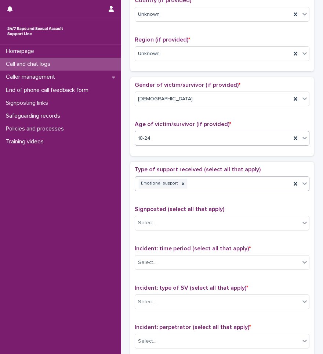
scroll to position [294, 0]
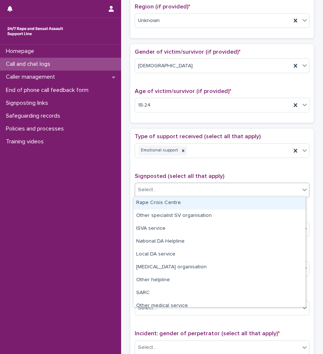
click at [245, 189] on div "Select..." at bounding box center [217, 190] width 165 height 12
click at [240, 176] on p "Signposted (select all that apply)" at bounding box center [222, 176] width 175 height 7
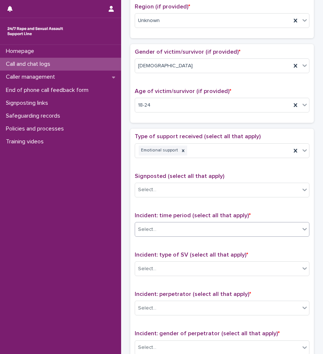
click at [216, 227] on div "Select..." at bounding box center [217, 229] width 165 height 12
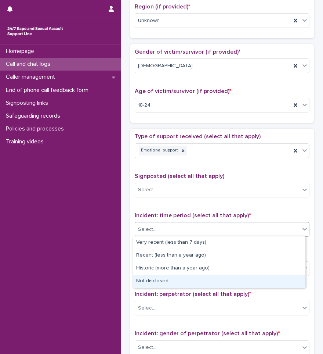
click at [157, 281] on div "Not disclosed" at bounding box center [219, 281] width 172 height 13
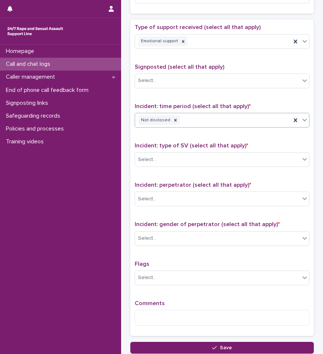
scroll to position [404, 0]
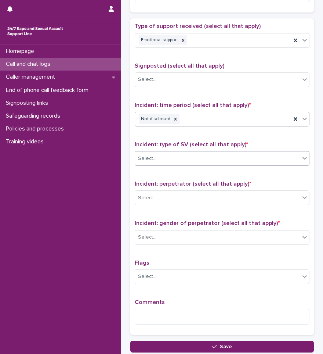
click at [219, 164] on div "Select..." at bounding box center [222, 158] width 175 height 15
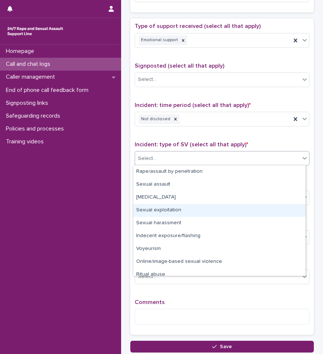
scroll to position [18, 0]
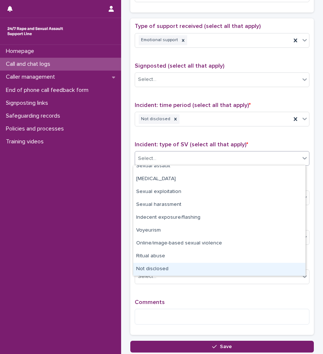
drag, startPoint x: 187, startPoint y: 261, endPoint x: 182, endPoint y: 266, distance: 7.5
click at [182, 266] on div "Not disclosed" at bounding box center [219, 269] width 172 height 13
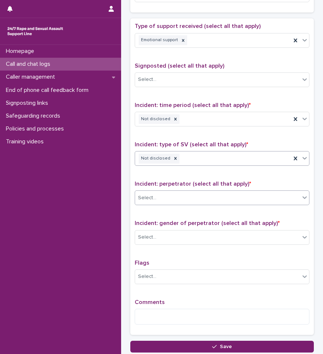
click at [205, 199] on div "Select..." at bounding box center [217, 198] width 165 height 12
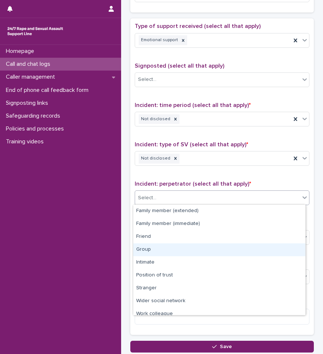
scroll to position [31, 0]
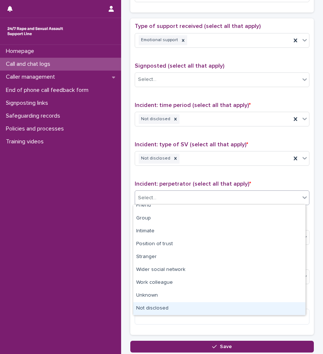
click at [175, 304] on div "Not disclosed" at bounding box center [219, 308] width 172 height 13
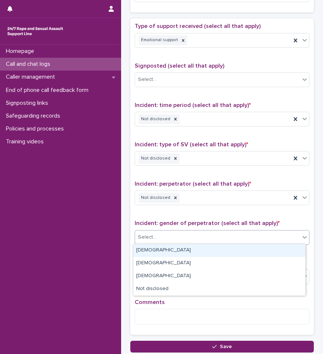
click at [191, 238] on div "Select..." at bounding box center [217, 237] width 165 height 12
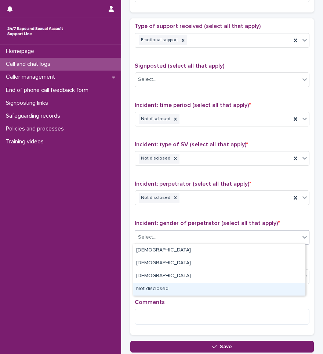
click at [178, 284] on div "Not disclosed" at bounding box center [219, 289] width 172 height 13
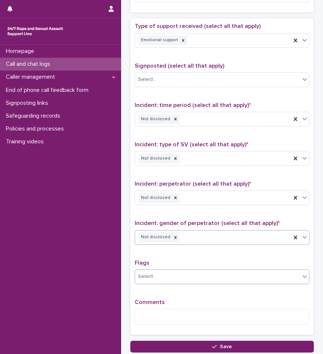
click at [184, 274] on div "Select..." at bounding box center [217, 276] width 165 height 12
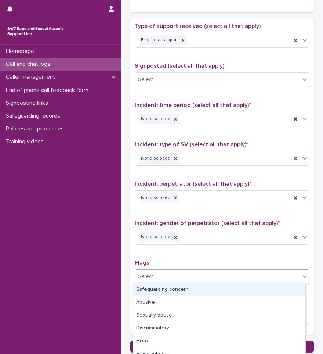
click at [187, 269] on div "Select..." at bounding box center [222, 276] width 175 height 15
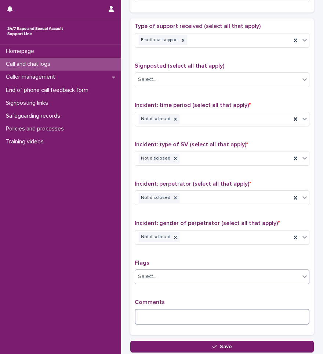
click at [168, 313] on textarea at bounding box center [222, 317] width 175 height 16
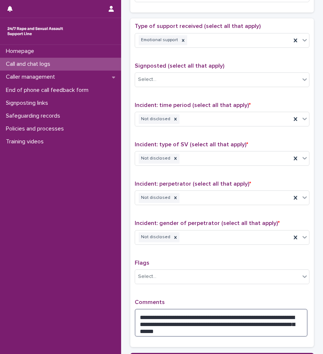
click at [293, 317] on textarea "**********" at bounding box center [221, 323] width 173 height 28
click at [172, 329] on textarea "**********" at bounding box center [221, 323] width 173 height 28
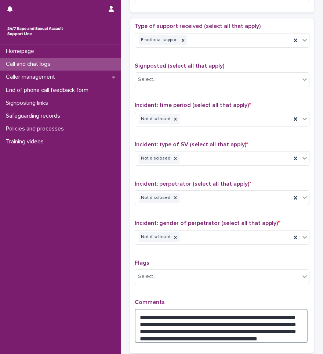
click at [269, 333] on textarea "**********" at bounding box center [221, 326] width 173 height 34
click at [171, 335] on textarea "**********" at bounding box center [221, 326] width 173 height 34
click at [278, 335] on textarea "**********" at bounding box center [221, 326] width 173 height 34
click at [159, 327] on textarea "**********" at bounding box center [221, 326] width 173 height 34
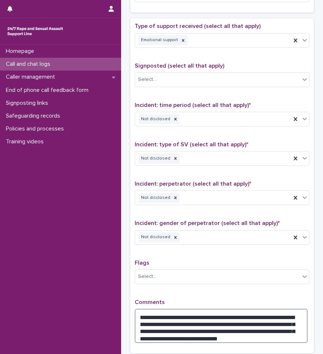
click at [223, 333] on textarea "**********" at bounding box center [221, 326] width 173 height 34
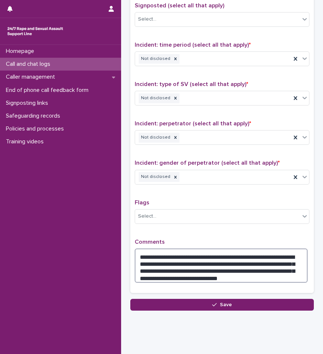
scroll to position [478, 0]
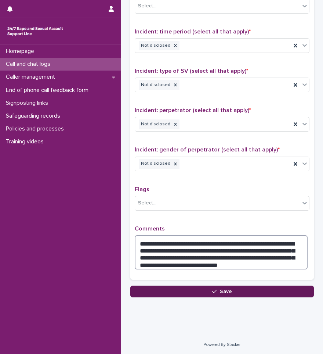
type textarea "**********"
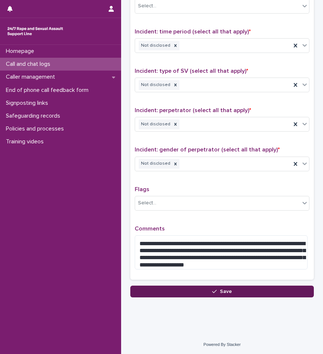
click at [234, 290] on button "Save" at bounding box center [222, 292] width 184 height 12
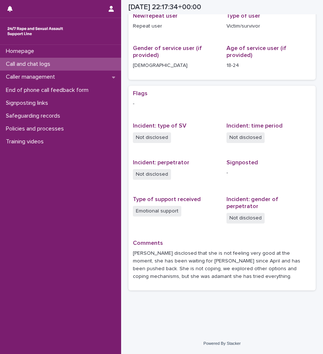
scroll to position [132, 0]
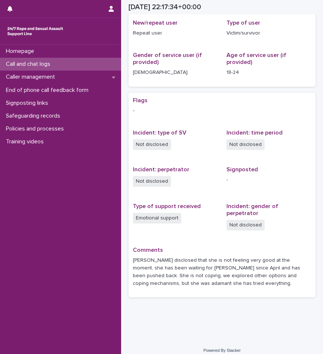
click at [32, 68] on div "Call and chat logs" at bounding box center [60, 64] width 121 height 13
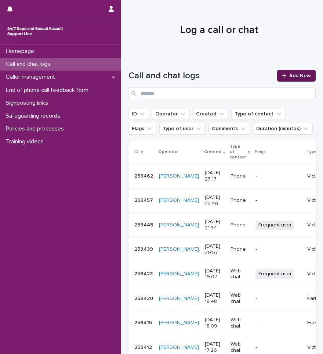
click at [292, 78] on span "Add New" at bounding box center [301, 75] width 22 height 5
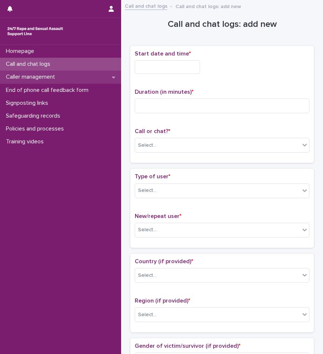
click at [110, 75] on div "Caller management" at bounding box center [60, 77] width 121 height 13
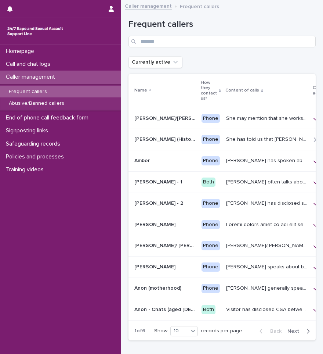
click at [53, 90] on div "Frequent callers" at bounding box center [60, 92] width 121 height 12
click at [55, 90] on div "Frequent callers" at bounding box center [60, 92] width 121 height 12
click at [176, 38] on input "Search" at bounding box center [222, 42] width 187 height 12
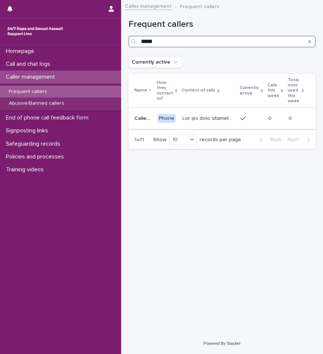
type input "*****"
click at [186, 120] on p at bounding box center [209, 118] width 53 height 8
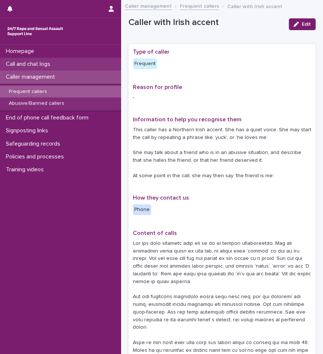
click at [45, 67] on p "Call and chat logs" at bounding box center [29, 64] width 53 height 7
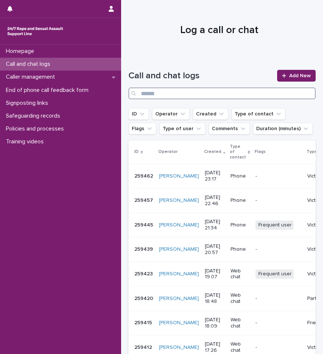
click at [170, 93] on input "Search" at bounding box center [222, 93] width 187 height 12
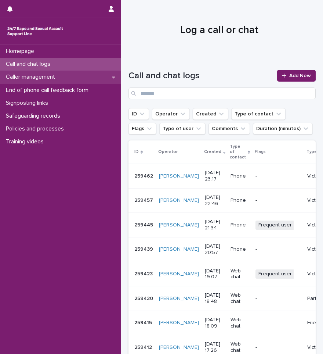
click at [46, 76] on p "Caller management" at bounding box center [32, 76] width 58 height 7
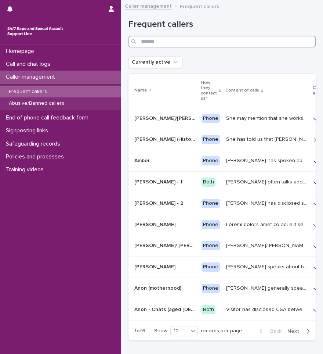
click at [182, 42] on input "Search" at bounding box center [222, 42] width 187 height 12
type input "*****"
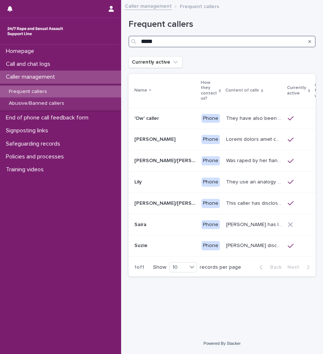
drag, startPoint x: 167, startPoint y: 44, endPoint x: 140, endPoint y: 37, distance: 27.5
click at [140, 37] on input "*****" at bounding box center [222, 42] width 187 height 12
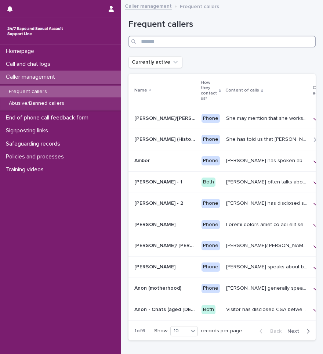
click at [151, 41] on input "Search" at bounding box center [222, 42] width 187 height 12
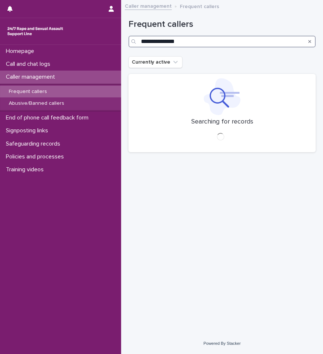
type input "**********"
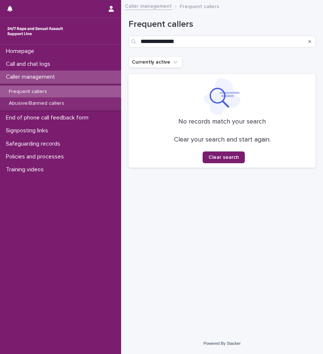
click at [71, 96] on div "Frequent callers" at bounding box center [60, 92] width 121 height 12
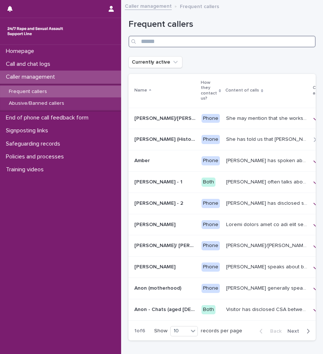
click at [178, 45] on input "Search" at bounding box center [222, 42] width 187 height 12
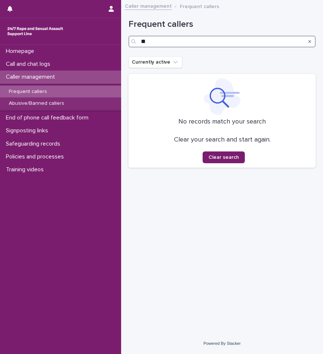
type input "*"
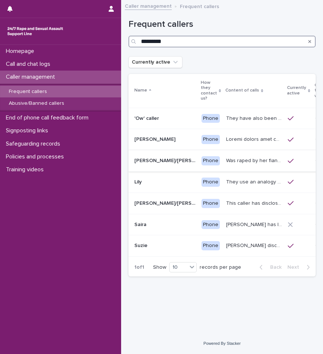
type input "*********"
click at [231, 159] on p "Was raped by her fiancé and he penetrated her with a knife, she called an ambul…" at bounding box center [254, 160] width 57 height 8
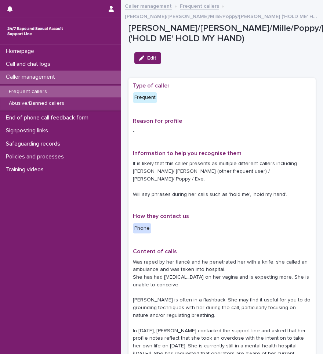
click at [49, 92] on p "Frequent callers" at bounding box center [28, 92] width 50 height 6
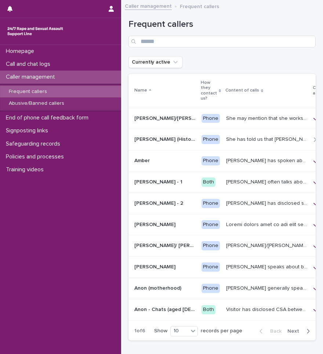
click at [173, 35] on div "Frequent callers" at bounding box center [222, 33] width 187 height 28
click at [173, 40] on input "Search" at bounding box center [222, 42] width 187 height 12
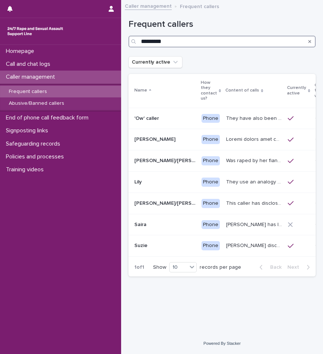
type input "*********"
click at [45, 80] on p "Caller management" at bounding box center [32, 76] width 58 height 7
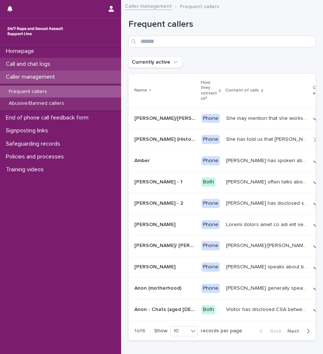
click at [43, 64] on p "Call and chat logs" at bounding box center [29, 64] width 53 height 7
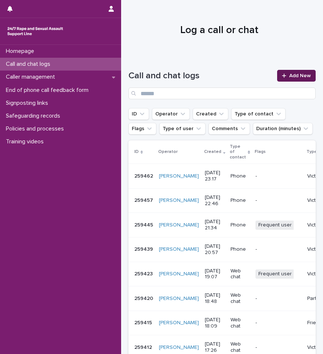
click at [282, 78] on div at bounding box center [285, 75] width 7 height 5
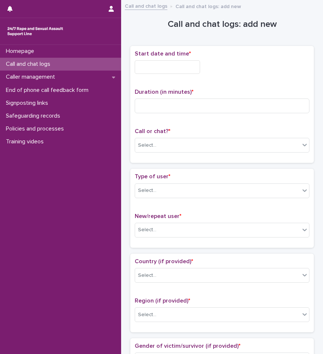
click at [183, 68] on input "text" at bounding box center [167, 67] width 65 height 14
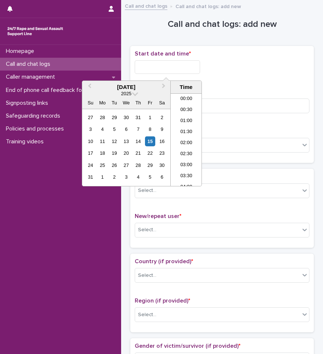
scroll to position [437, 0]
click at [185, 168] on li "23:00" at bounding box center [186, 169] width 31 height 11
click at [186, 70] on input "**********" at bounding box center [167, 67] width 65 height 14
type input "**********"
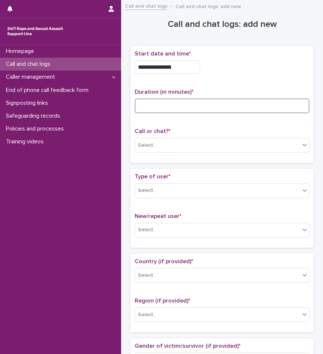
click at [230, 103] on input at bounding box center [222, 105] width 175 height 15
type input "**"
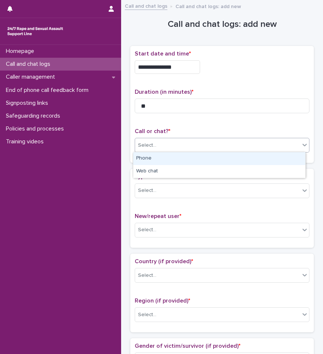
click at [221, 140] on div "Select..." at bounding box center [217, 145] width 165 height 12
click at [189, 156] on div "Phone" at bounding box center [219, 158] width 172 height 13
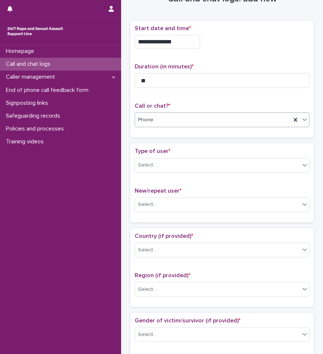
scroll to position [37, 0]
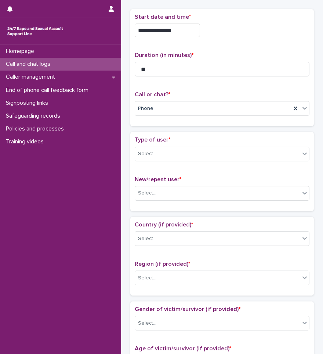
click at [195, 139] on p "Type of user *" at bounding box center [222, 139] width 175 height 7
click at [188, 153] on div "Select..." at bounding box center [217, 154] width 165 height 12
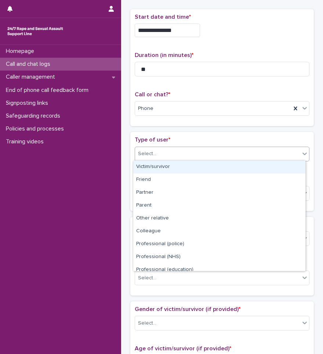
click at [170, 169] on div "Victim/survivor" at bounding box center [219, 167] width 172 height 13
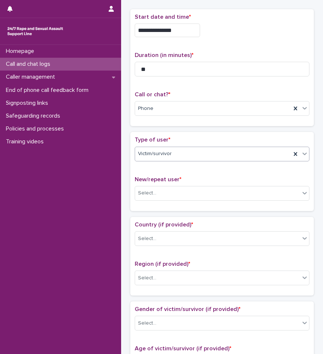
scroll to position [147, 0]
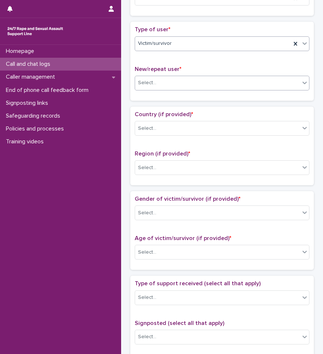
click at [182, 81] on div "Select..." at bounding box center [217, 83] width 165 height 12
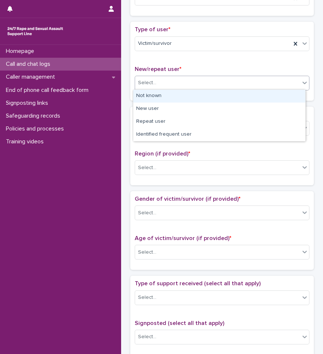
click at [174, 96] on div "Not known" at bounding box center [219, 96] width 172 height 13
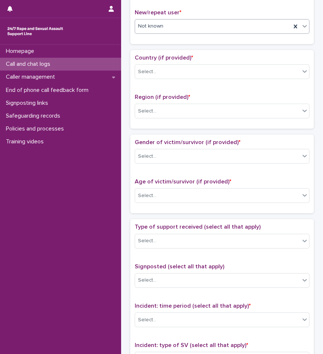
scroll to position [220, 0]
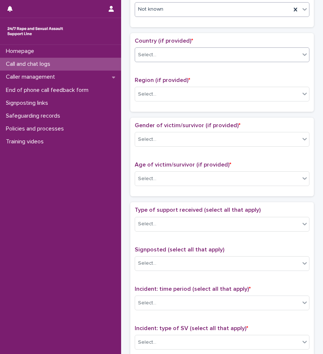
click at [173, 58] on div "Select..." at bounding box center [217, 55] width 165 height 12
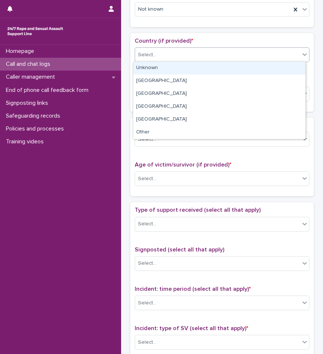
click at [169, 73] on div "Unknown" at bounding box center [219, 68] width 172 height 13
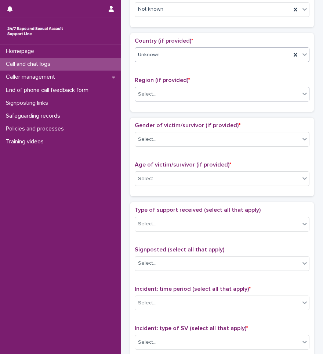
click at [168, 90] on div "Select..." at bounding box center [217, 94] width 165 height 12
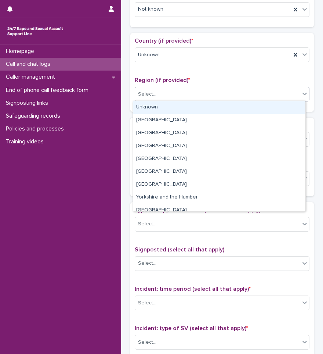
click at [162, 108] on div "Unknown" at bounding box center [219, 107] width 172 height 13
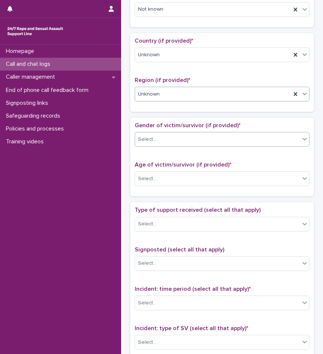
click at [160, 139] on div "Select..." at bounding box center [217, 139] width 165 height 12
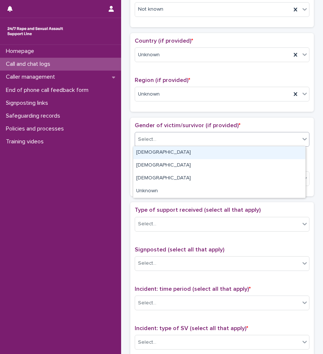
click at [154, 150] on div "Female" at bounding box center [219, 152] width 172 height 13
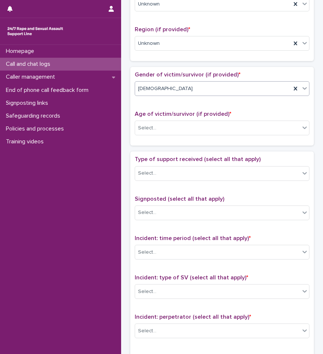
scroll to position [294, 0]
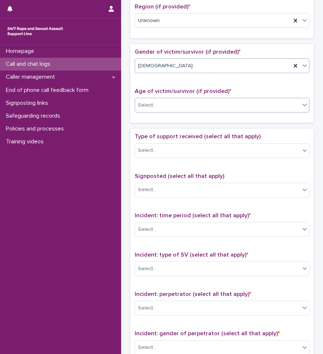
click at [157, 106] on div "Select..." at bounding box center [217, 105] width 165 height 12
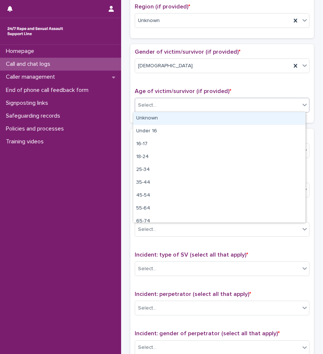
click at [148, 114] on div "Unknown" at bounding box center [219, 118] width 172 height 13
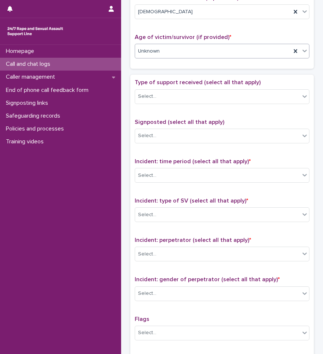
scroll to position [367, 0]
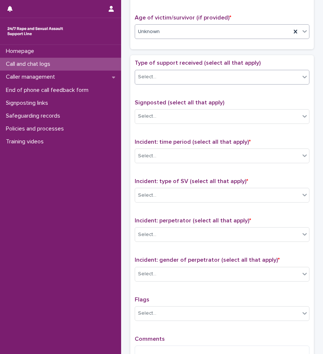
click at [169, 70] on div "Select..." at bounding box center [222, 77] width 175 height 15
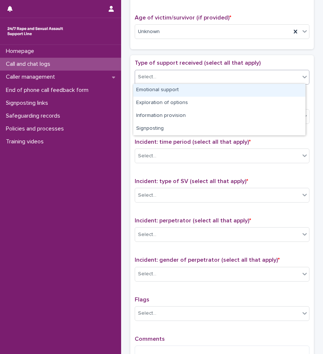
click at [161, 91] on div "Emotional support" at bounding box center [219, 90] width 172 height 13
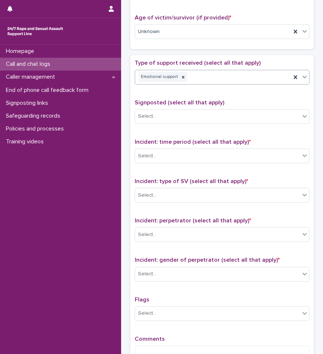
click at [203, 80] on div "Emotional support" at bounding box center [213, 77] width 156 height 13
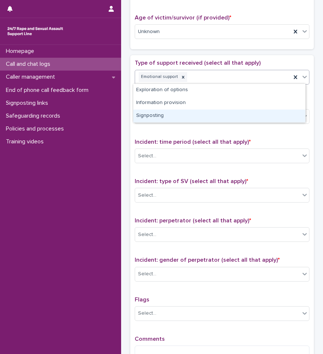
click at [159, 146] on div "Incident: time period (select all that apply) * Select..." at bounding box center [222, 154] width 175 height 31
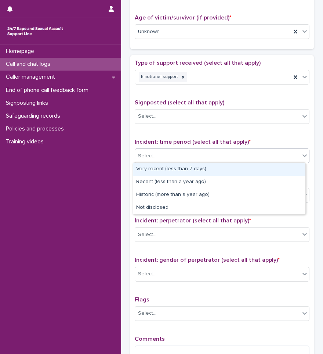
click at [166, 151] on div "Select..." at bounding box center [217, 156] width 165 height 12
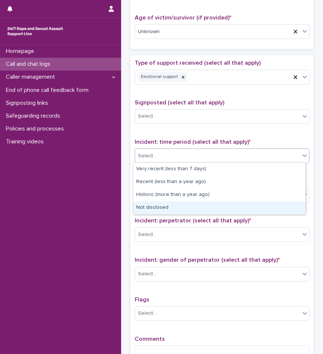
click at [155, 205] on div "Not disclosed" at bounding box center [219, 207] width 172 height 13
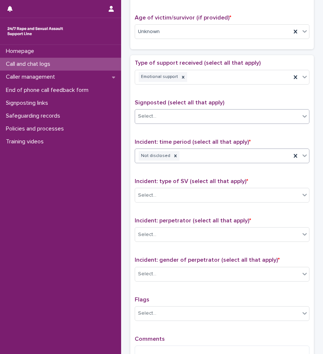
click at [169, 117] on div "Select..." at bounding box center [217, 116] width 165 height 12
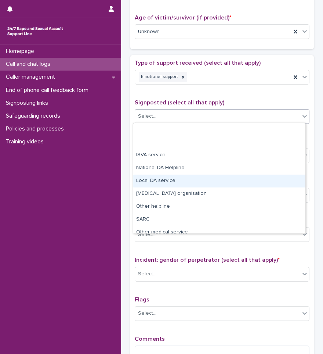
scroll to position [44, 0]
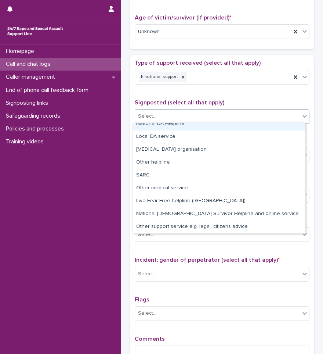
click at [143, 100] on span "Signposted (select all that apply)" at bounding box center [180, 103] width 90 height 6
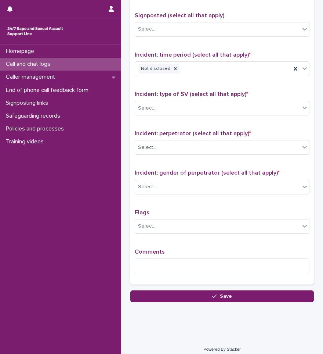
scroll to position [459, 0]
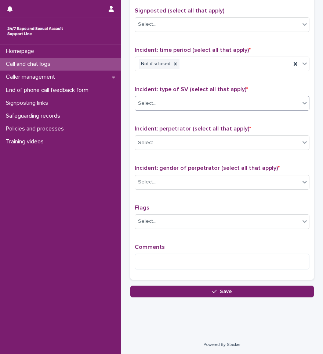
click at [160, 104] on div "Select..." at bounding box center [217, 103] width 165 height 12
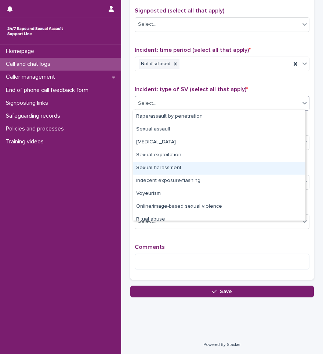
scroll to position [18, 0]
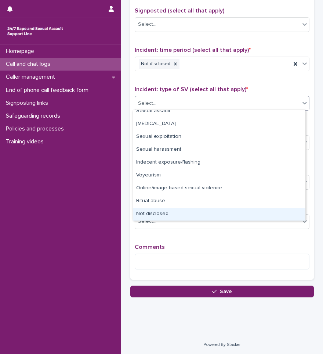
click at [165, 213] on div "Not disclosed" at bounding box center [219, 214] width 172 height 13
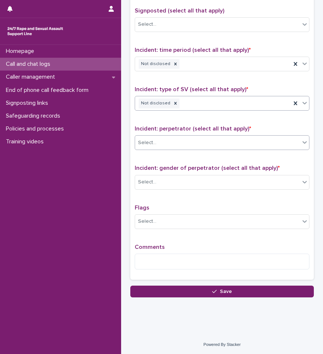
click at [168, 137] on div "Select..." at bounding box center [217, 143] width 165 height 12
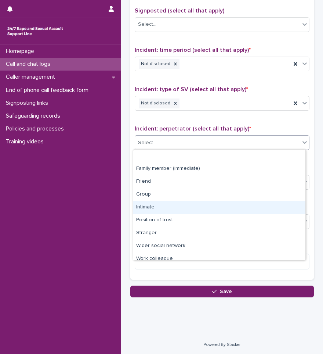
scroll to position [31, 0]
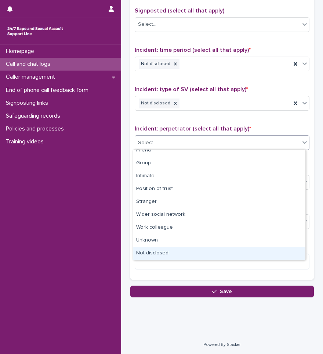
click at [161, 255] on div "Not disclosed" at bounding box center [219, 253] width 172 height 13
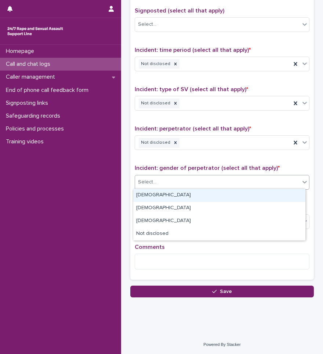
click at [173, 178] on div "Select..." at bounding box center [217, 182] width 165 height 12
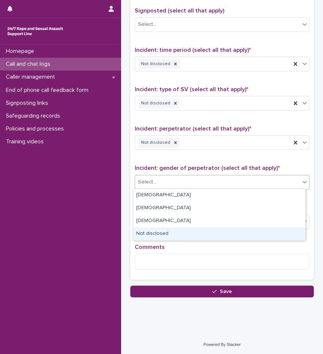
click at [163, 229] on div "Not disclosed" at bounding box center [219, 233] width 172 height 13
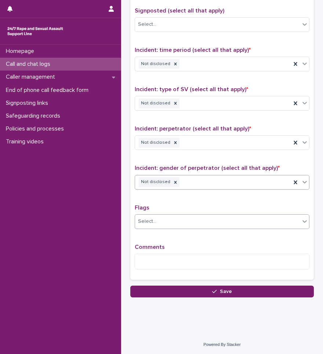
click at [174, 217] on div "Select..." at bounding box center [217, 221] width 165 height 12
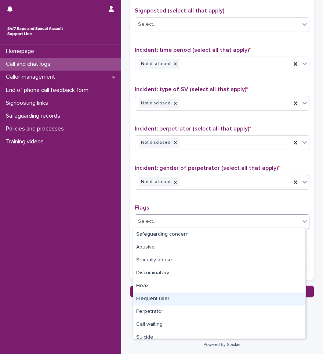
scroll to position [44, 0]
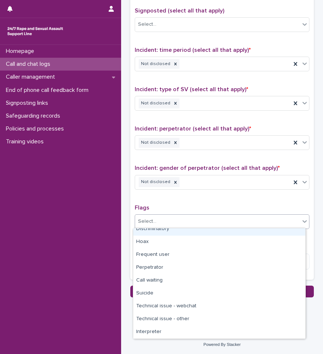
click at [181, 200] on div "Type of support received (select all that apply) Emotional support Signposted (…" at bounding box center [222, 122] width 175 height 308
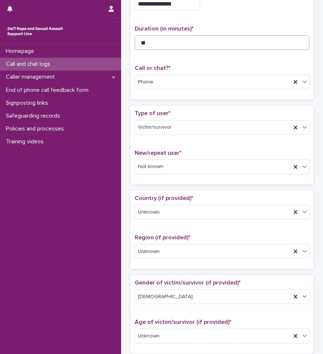
scroll to position [18, 0]
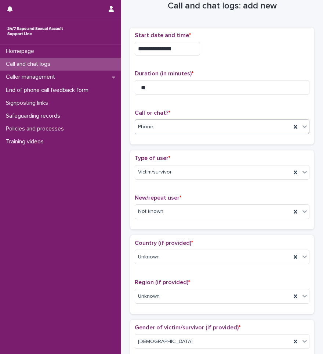
click at [193, 127] on div "Phone" at bounding box center [213, 127] width 156 height 12
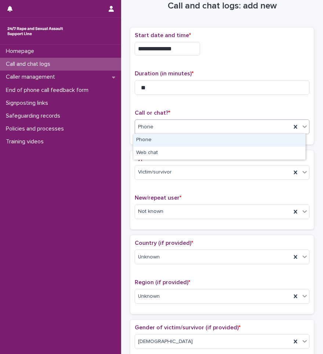
click at [193, 127] on div "Phone" at bounding box center [213, 127] width 156 height 12
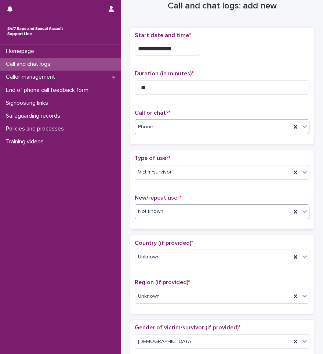
click at [189, 211] on div "Not known" at bounding box center [213, 211] width 156 height 12
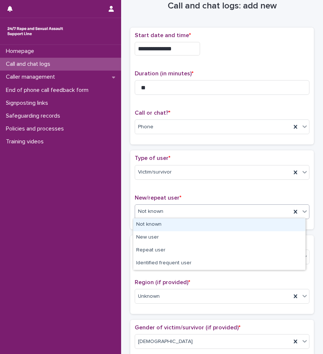
click at [189, 211] on div "Not known" at bounding box center [213, 211] width 156 height 12
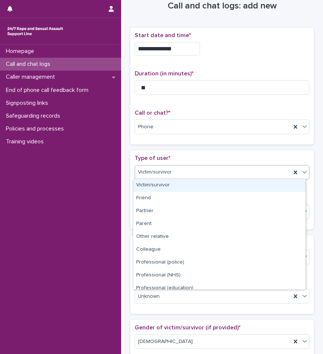
click at [191, 177] on div "Victim/survivor" at bounding box center [213, 172] width 156 height 12
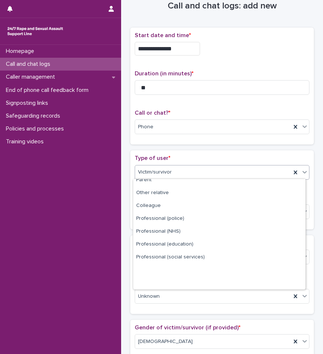
scroll to position [0, 0]
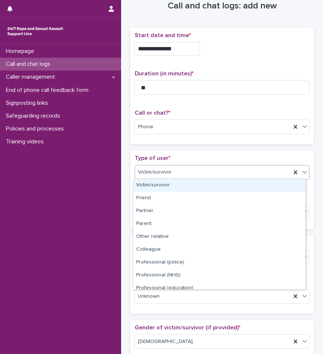
click at [194, 141] on div "**********" at bounding box center [222, 86] width 184 height 117
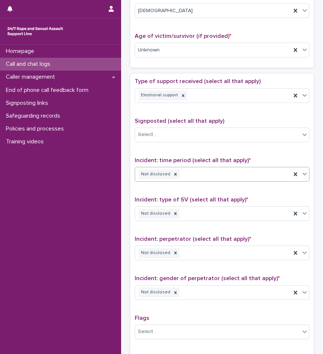
scroll to position [459, 0]
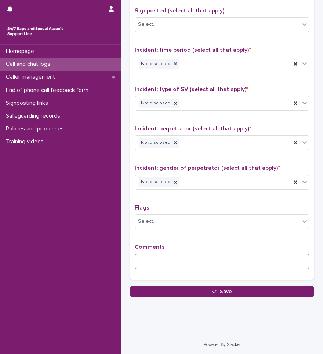
click at [168, 261] on textarea at bounding box center [222, 262] width 175 height 16
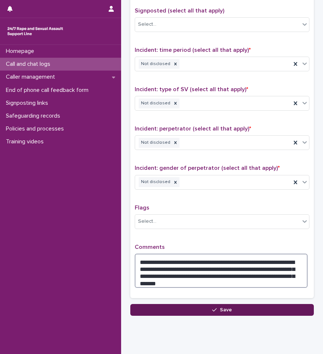
type textarea "**********"
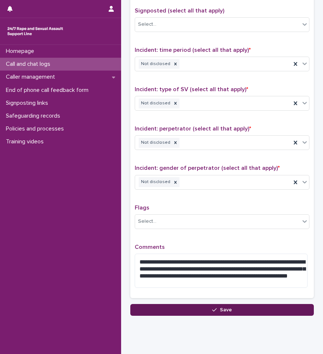
click at [226, 310] on span "Save" at bounding box center [226, 309] width 12 height 5
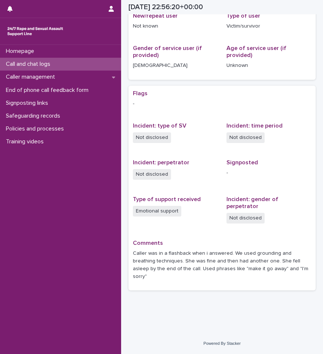
scroll to position [132, 0]
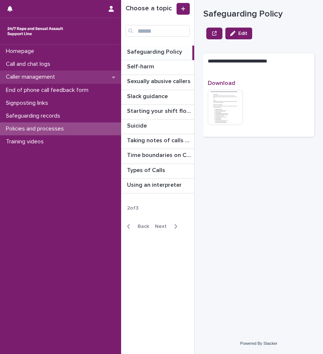
click at [113, 78] on icon at bounding box center [113, 77] width 3 height 5
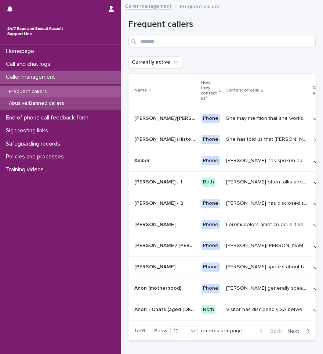
click at [77, 103] on div "Abusive/Banned callers" at bounding box center [60, 103] width 121 height 12
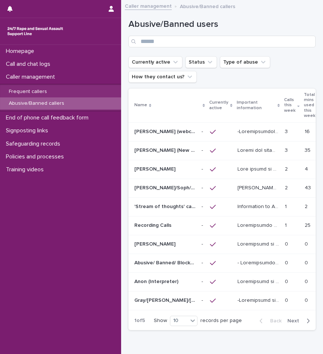
scroll to position [0, 12]
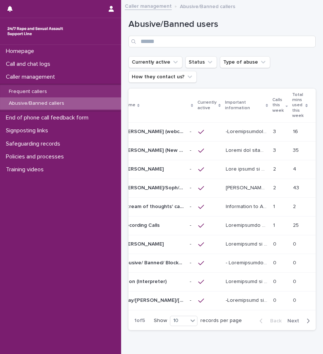
click at [297, 323] on span "Next" at bounding box center [296, 320] width 16 height 5
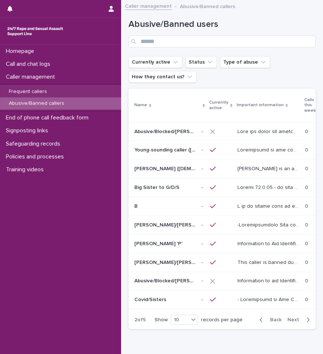
click at [290, 322] on span "Next" at bounding box center [296, 319] width 16 height 5
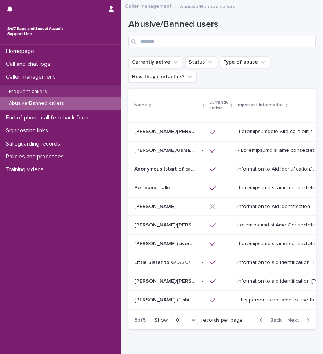
click at [294, 323] on span "Next" at bounding box center [296, 320] width 16 height 5
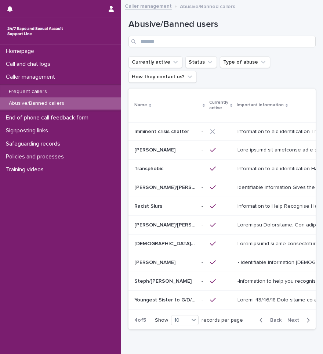
click at [288, 323] on span "Next" at bounding box center [296, 320] width 16 height 5
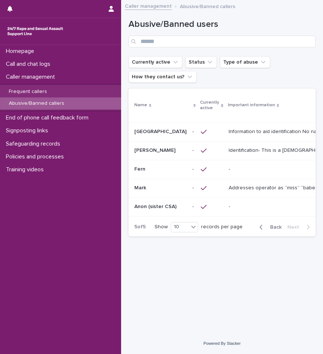
click at [274, 226] on span "Back" at bounding box center [274, 227] width 16 height 5
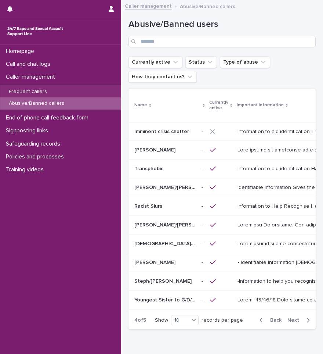
click at [274, 226] on p at bounding box center [300, 224] width 124 height 8
